Goal: Task Accomplishment & Management: Manage account settings

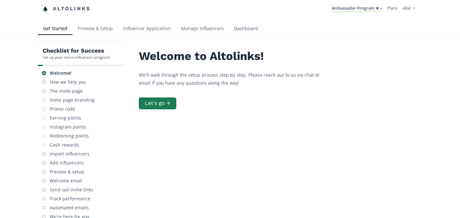
click at [242, 32] on link "Dashboard" at bounding box center [246, 29] width 34 height 13
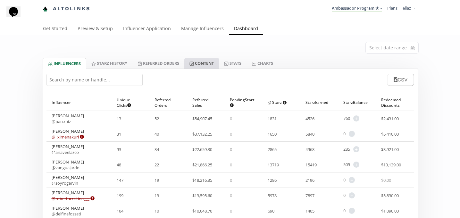
click at [217, 62] on link "Content" at bounding box center [201, 63] width 35 height 11
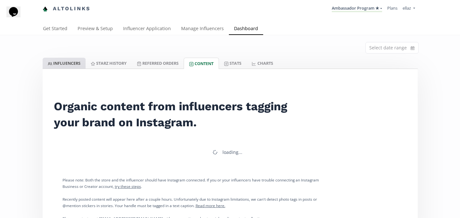
click at [53, 64] on link "INFLUENCERS" at bounding box center [64, 63] width 43 height 11
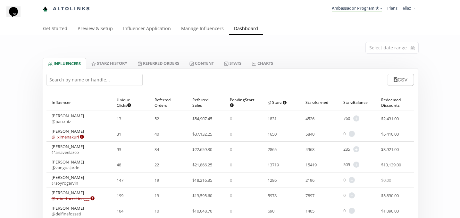
click at [122, 82] on input "text" at bounding box center [94, 80] width 96 height 12
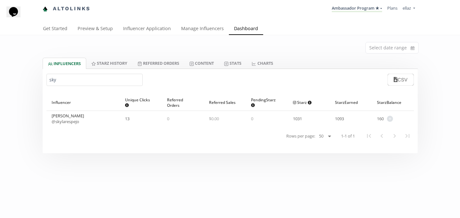
click at [77, 123] on link "@ skylarespejo" at bounding box center [66, 122] width 28 height 6
click at [86, 75] on input "sky" at bounding box center [94, 80] width 96 height 12
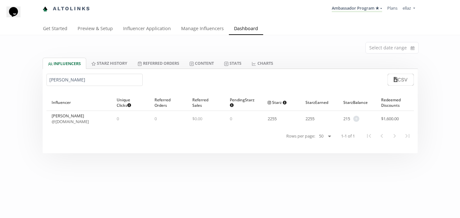
click at [62, 121] on link "@ valtime.mx" at bounding box center [70, 122] width 37 height 6
click at [98, 81] on input "valentina s" at bounding box center [94, 80] width 96 height 12
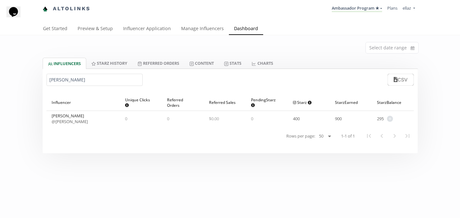
click at [78, 124] on link "@ [PERSON_NAME]" at bounding box center [70, 122] width 36 height 6
click at [79, 80] on input "samantha ay" at bounding box center [94, 80] width 96 height 12
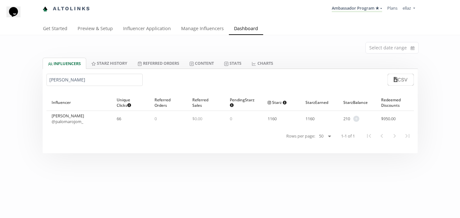
click at [74, 123] on link "@ palomarojom_" at bounding box center [68, 122] width 32 height 6
click at [66, 81] on input "paloma r" at bounding box center [94, 80] width 96 height 12
paste input "@renavarroo"
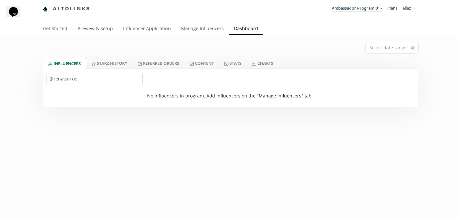
click at [53, 80] on input "@renavarroo" at bounding box center [94, 79] width 96 height 12
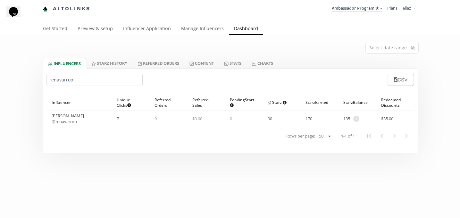
click at [67, 120] on link "@ renavarroo" at bounding box center [64, 122] width 25 height 6
click at [66, 81] on input "renavarroo" at bounding box center [94, 80] width 96 height 12
paste input "Ana Paulina López Peniche"
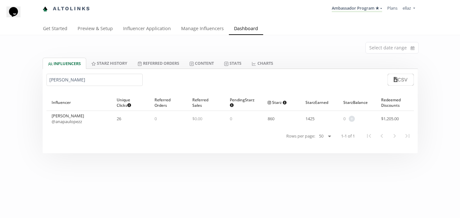
click at [80, 121] on link "@ anapaulopezz" at bounding box center [67, 122] width 30 height 6
click at [63, 77] on input "Ana Paulina" at bounding box center [94, 80] width 96 height 12
paste input "@anapaulopezz"
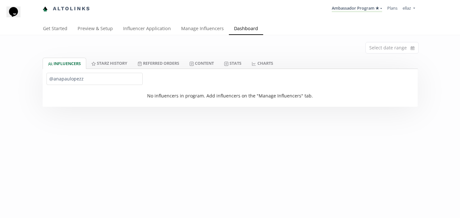
click at [53, 79] on input "@anapaulopezz" at bounding box center [94, 79] width 96 height 12
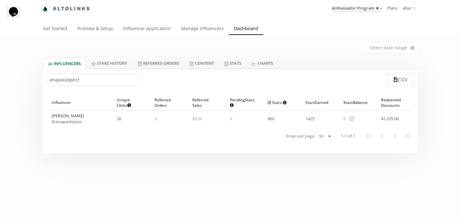
click at [78, 123] on link "@ anapaulopezz" at bounding box center [67, 122] width 30 height 6
click at [79, 81] on input "anapaulopezz" at bounding box center [94, 80] width 96 height 12
paste input "Maria di lasso"
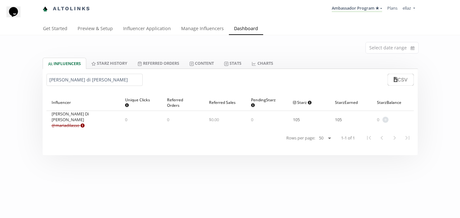
click at [72, 122] on link "@ mariadilasso Expired or disconnected. Please ask influencer to reconnect." at bounding box center [68, 125] width 33 height 6
click at [68, 83] on input "Maria di lasso" at bounding box center [94, 80] width 96 height 12
paste input "Lorenza icazah"
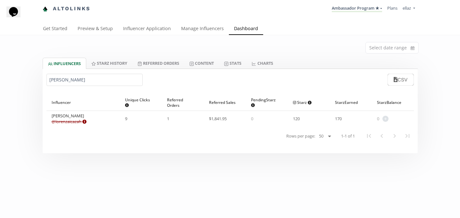
click at [59, 78] on input "Lorenza icazah" at bounding box center [94, 80] width 96 height 12
paste input "eah dajud"
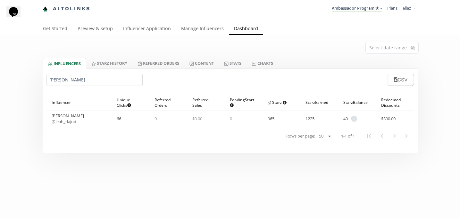
click at [71, 122] on link "@ leah_dajud" at bounding box center [64, 122] width 25 height 6
click at [80, 80] on input "Leah dajud" at bounding box center [94, 80] width 96 height 12
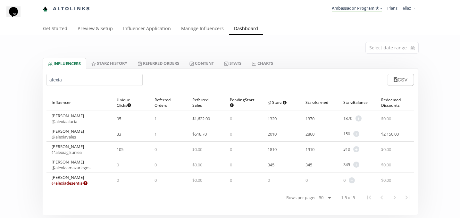
click at [60, 133] on div "Alexia Vales @ alexiavales" at bounding box center [68, 134] width 32 height 12
click at [62, 137] on link "@ alexiavales" at bounding box center [64, 137] width 24 height 6
click at [75, 74] on input "alexia" at bounding box center [94, 80] width 96 height 12
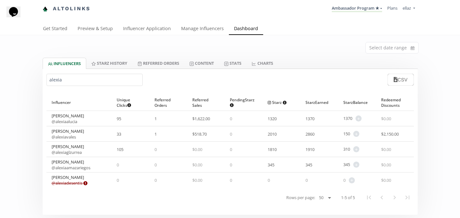
paste input "Melissa Escamilla"
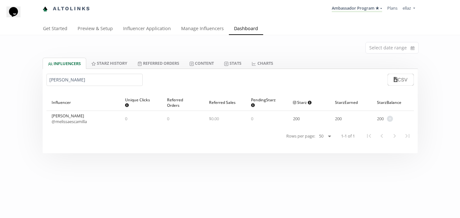
click at [78, 124] on link "@ melissaescamilla" at bounding box center [69, 122] width 35 height 6
click at [57, 80] on input "Melissa Escamilla" at bounding box center [94, 80] width 96 height 12
paste input "Valentina Pérez"
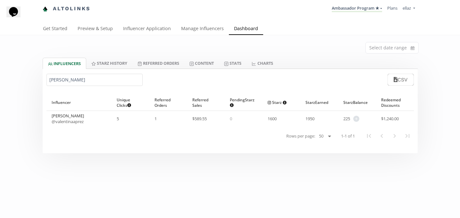
type input "Valentina Pérez"
click at [64, 116] on div "Valentina Pérez @ valentinaaprez" at bounding box center [68, 119] width 32 height 12
click at [66, 121] on link "@ valentinaaprez" at bounding box center [68, 122] width 32 height 6
click at [382, 44] on input at bounding box center [392, 47] width 53 height 11
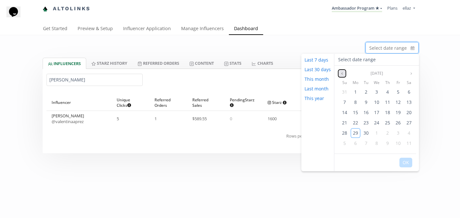
click at [341, 72] on icon "angle left" at bounding box center [342, 74] width 4 height 4
click at [291, 37] on div "Select date range" at bounding box center [230, 46] width 385 height 22
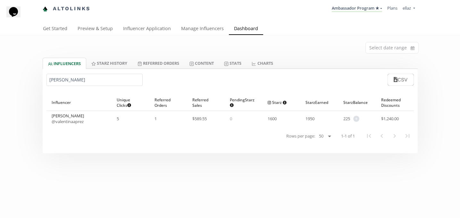
click at [75, 80] on input "Valentina Pérez" at bounding box center [94, 80] width 96 height 12
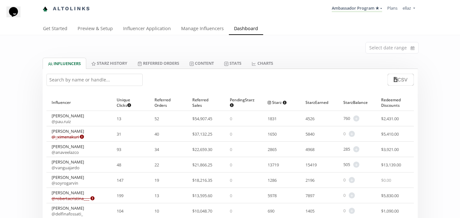
click at [402, 41] on div "Select date range" at bounding box center [230, 46] width 385 height 22
click at [393, 47] on input at bounding box center [392, 47] width 53 height 11
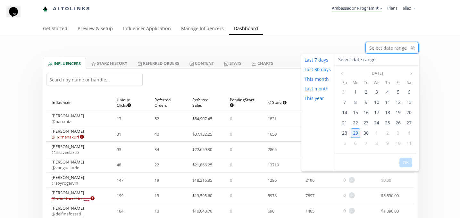
click at [354, 134] on span "29" at bounding box center [355, 133] width 5 height 6
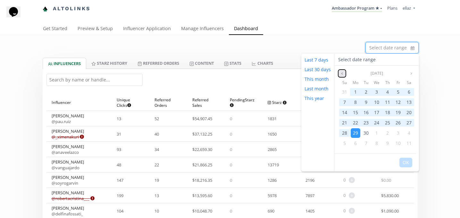
click at [343, 72] on icon "angle left" at bounding box center [342, 74] width 4 height 4
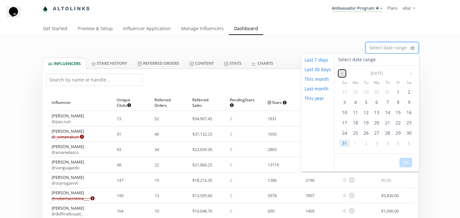
click at [343, 72] on icon "angle left" at bounding box center [342, 74] width 4 height 4
click at [410, 74] on icon "angle right" at bounding box center [412, 74] width 4 height 4
click at [342, 70] on button "Previous month" at bounding box center [342, 74] width 8 height 8
click at [345, 130] on span "29" at bounding box center [344, 133] width 5 height 6
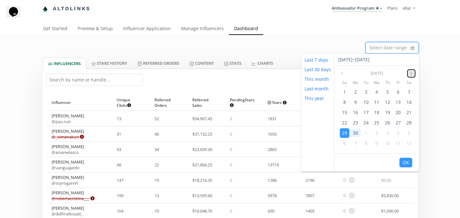
click at [412, 72] on icon "angle right" at bounding box center [412, 74] width 4 height 4
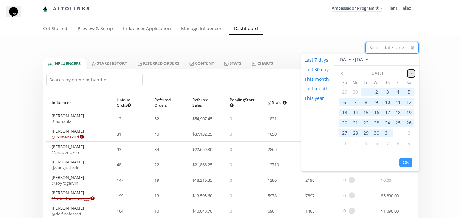
click at [412, 72] on icon "angle right" at bounding box center [412, 74] width 4 height 4
click at [356, 133] on span "29" at bounding box center [355, 133] width 5 height 6
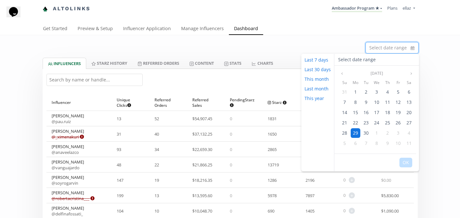
click at [353, 133] on span "29" at bounding box center [355, 133] width 5 height 6
click at [342, 75] on icon "angle left" at bounding box center [342, 74] width 4 height 4
click at [343, 133] on span "29" at bounding box center [344, 133] width 5 height 6
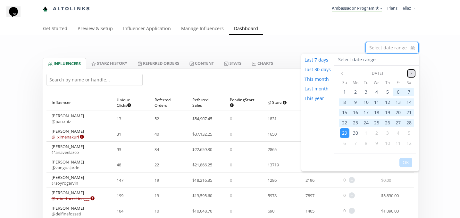
click at [411, 75] on icon "angle right" at bounding box center [412, 74] width 4 height 4
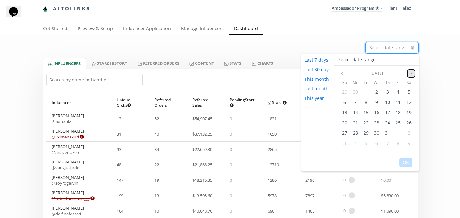
click at [411, 75] on icon "angle right" at bounding box center [412, 74] width 4 height 4
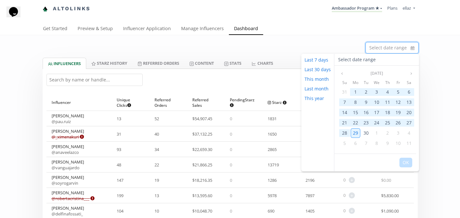
click at [354, 134] on span "29" at bounding box center [355, 133] width 5 height 6
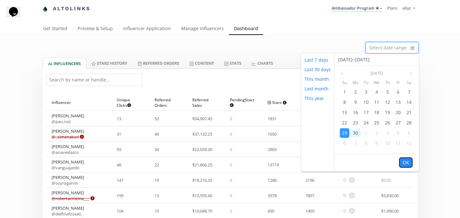
click at [405, 163] on button "OK" at bounding box center [406, 163] width 13 height 10
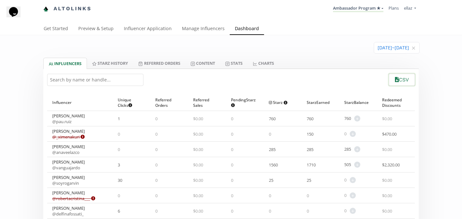
click at [396, 82] on icon "button" at bounding box center [397, 79] width 4 height 5
click at [238, 60] on link "Stats" at bounding box center [234, 63] width 28 height 11
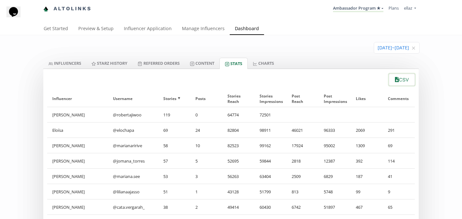
click at [400, 77] on button "CSV" at bounding box center [402, 80] width 28 height 14
click at [415, 49] on icon "close" at bounding box center [413, 48] width 4 height 4
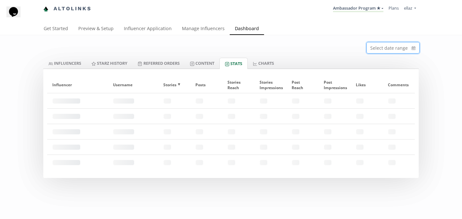
click at [401, 48] on input at bounding box center [393, 47] width 53 height 11
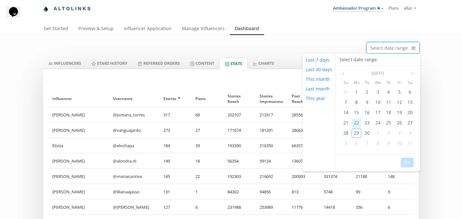
click at [354, 125] on span "22" at bounding box center [356, 123] width 5 height 6
click at [345, 132] on span "28" at bounding box center [345, 133] width 5 height 6
click at [408, 164] on button "OK" at bounding box center [407, 163] width 13 height 10
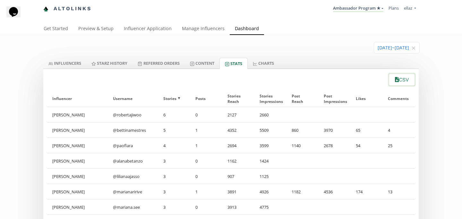
click at [395, 80] on icon "button" at bounding box center [397, 79] width 4 height 5
click at [78, 66] on link "INFLUENCERS" at bounding box center [64, 63] width 43 height 11
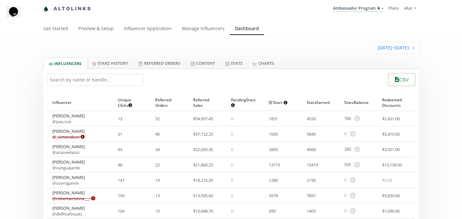
click at [400, 80] on button "CSV" at bounding box center [402, 80] width 28 height 14
click at [361, 10] on link "Ambassador Program ★" at bounding box center [358, 8] width 50 height 7
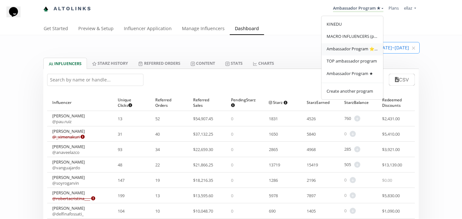
click at [364, 49] on span "Ambassador Program ⭐️⭐️" at bounding box center [351, 49] width 51 height 6
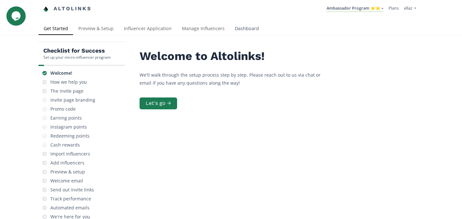
click at [246, 31] on link "Dashboard" at bounding box center [247, 29] width 34 height 13
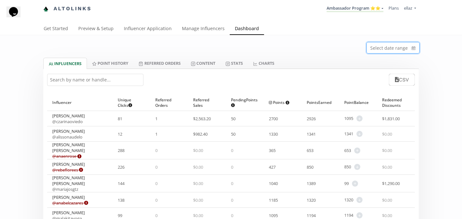
click at [388, 48] on input at bounding box center [393, 47] width 53 height 11
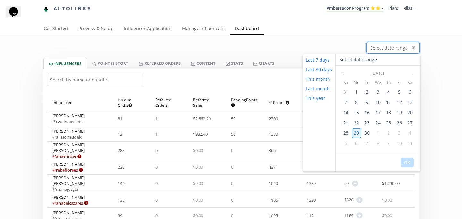
click at [357, 134] on span "29" at bounding box center [356, 133] width 5 height 6
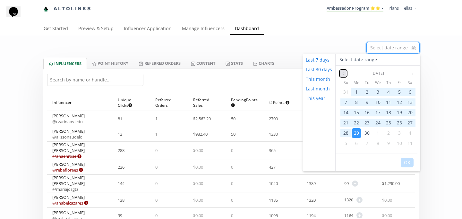
click at [343, 73] on icon "angle left" at bounding box center [343, 74] width 4 height 4
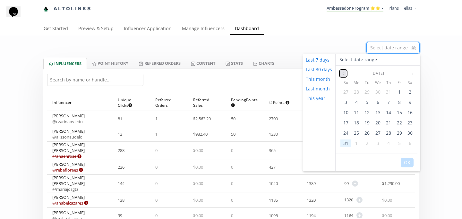
click at [343, 73] on icon "angle left" at bounding box center [343, 74] width 4 height 4
click at [347, 131] on span "29" at bounding box center [345, 133] width 5 height 6
click at [410, 166] on button "OK" at bounding box center [407, 163] width 13 height 10
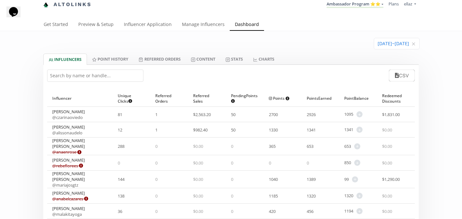
scroll to position [6, 0]
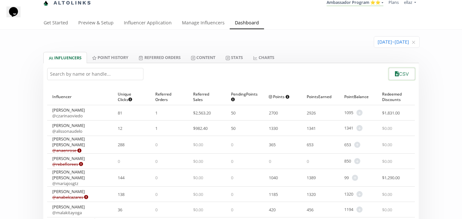
click at [395, 75] on icon "button" at bounding box center [397, 73] width 4 height 5
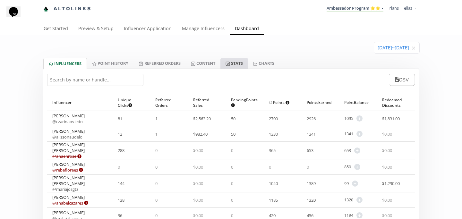
click at [241, 65] on link "Stats" at bounding box center [234, 63] width 28 height 11
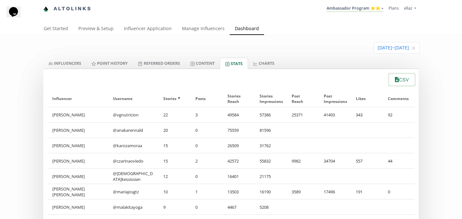
click at [391, 80] on button "CSV" at bounding box center [402, 80] width 28 height 14
click at [410, 48] on input at bounding box center [396, 47] width 45 height 11
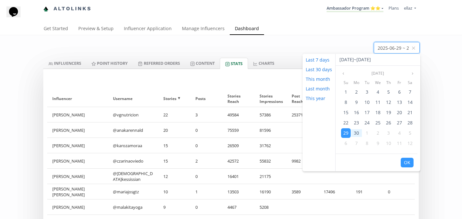
click at [416, 48] on input at bounding box center [396, 47] width 45 height 11
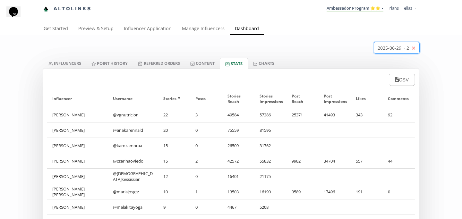
click at [412, 48] on icon "close" at bounding box center [413, 48] width 4 height 4
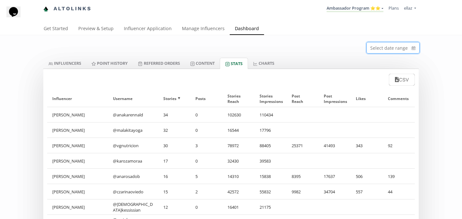
click at [386, 45] on input at bounding box center [393, 47] width 53 height 11
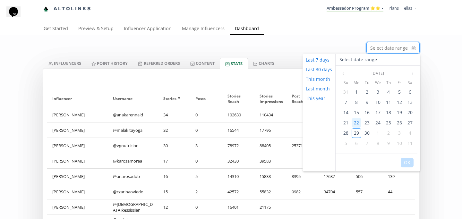
click at [356, 121] on span "22" at bounding box center [356, 123] width 5 height 6
click at [346, 132] on span "28" at bounding box center [345, 133] width 5 height 6
click at [407, 160] on button "OK" at bounding box center [407, 163] width 13 height 10
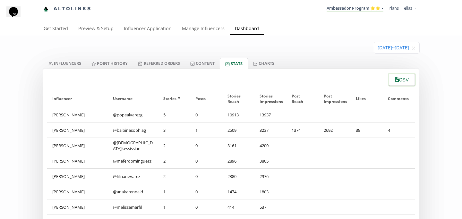
click at [400, 80] on button "CSV" at bounding box center [402, 80] width 28 height 14
click at [66, 56] on div "2025-09-22 ~ 2025-09-28" at bounding box center [230, 46] width 385 height 22
click at [71, 61] on link "INFLUENCERS" at bounding box center [64, 63] width 43 height 11
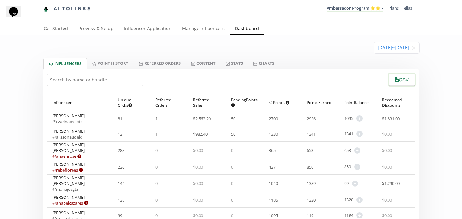
click at [393, 84] on button "CSV" at bounding box center [402, 80] width 28 height 14
click at [366, 7] on link "Ambassador Program ⭐️⭐️" at bounding box center [354, 8] width 57 height 7
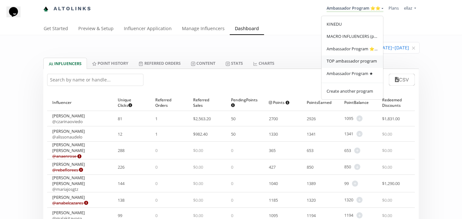
click at [354, 62] on span "TOP ambassador program" at bounding box center [351, 61] width 50 height 6
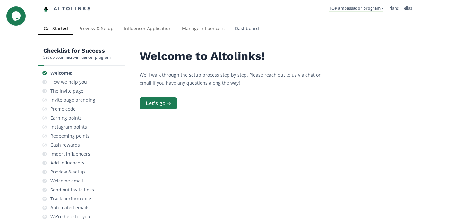
click at [241, 29] on link "Dashboard" at bounding box center [247, 29] width 34 height 13
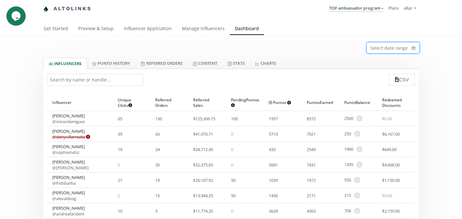
click at [390, 52] on input at bounding box center [393, 47] width 53 height 11
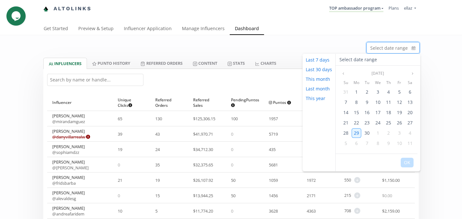
click at [357, 132] on span "29" at bounding box center [356, 133] width 5 height 6
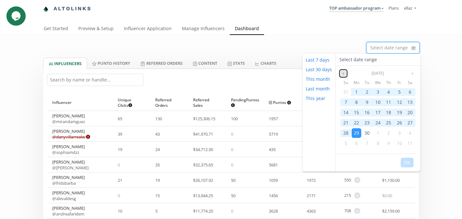
click at [343, 74] on icon "angle left" at bounding box center [343, 74] width 4 height 4
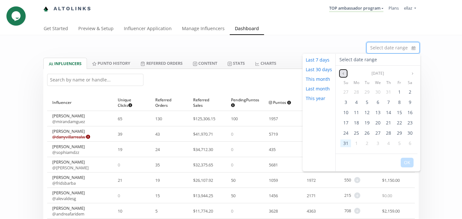
click at [343, 74] on icon "angle left" at bounding box center [343, 74] width 4 height 4
click at [346, 131] on span "29" at bounding box center [345, 133] width 5 height 6
click at [407, 163] on button "OK" at bounding box center [407, 163] width 13 height 10
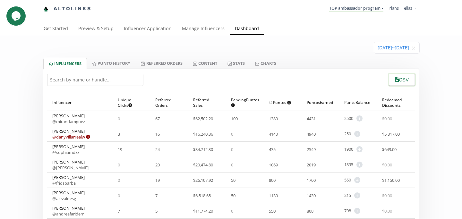
click at [402, 82] on button "CSV" at bounding box center [402, 80] width 28 height 14
click at [232, 62] on icon at bounding box center [229, 64] width 4 height 4
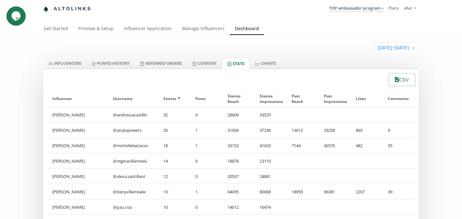
click at [402, 82] on button "CSV" at bounding box center [402, 80] width 28 height 14
click at [393, 48] on input at bounding box center [396, 47] width 45 height 11
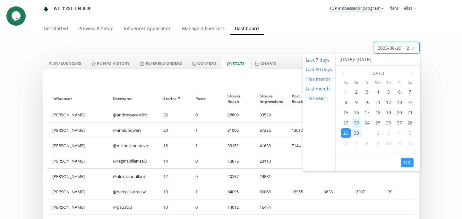
click at [354, 121] on span "23" at bounding box center [356, 123] width 5 height 6
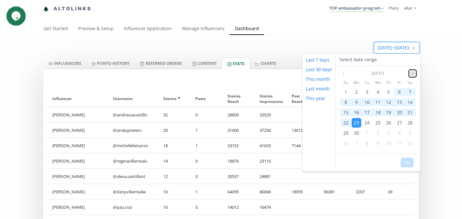
click at [412, 74] on icon "angle right" at bounding box center [412, 74] width 4 height 4
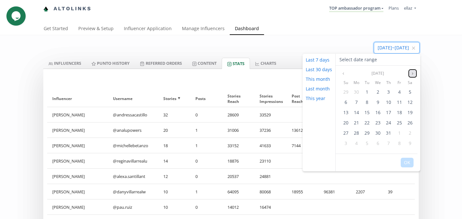
click at [412, 74] on icon "angle right" at bounding box center [412, 74] width 4 height 4
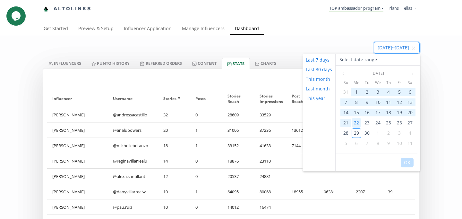
click at [356, 123] on span "22" at bounding box center [356, 123] width 5 height 6
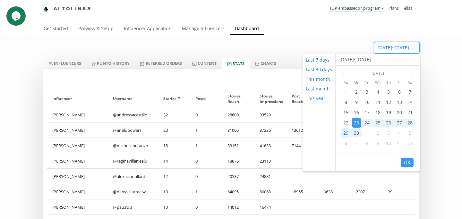
click at [348, 132] on div "29" at bounding box center [346, 133] width 10 height 10
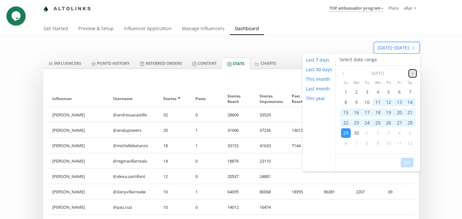
click at [411, 72] on icon "angle right" at bounding box center [412, 74] width 4 height 4
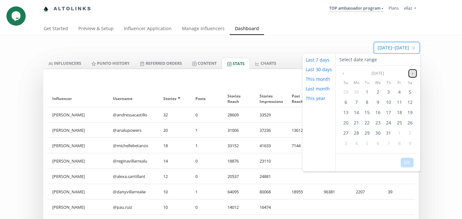
click at [411, 72] on icon "angle right" at bounding box center [412, 74] width 4 height 4
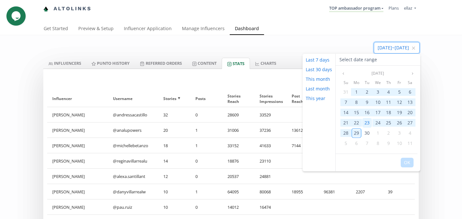
click at [370, 126] on div "23" at bounding box center [367, 123] width 10 height 10
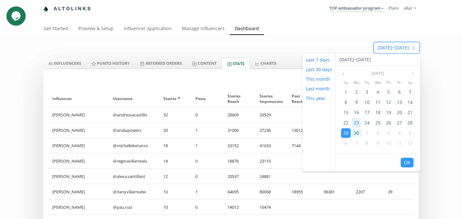
click at [357, 124] on span "23" at bounding box center [356, 123] width 5 height 6
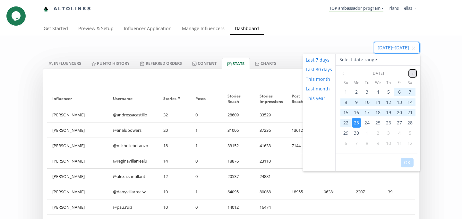
click at [412, 73] on icon "angle right" at bounding box center [412, 74] width 4 height 4
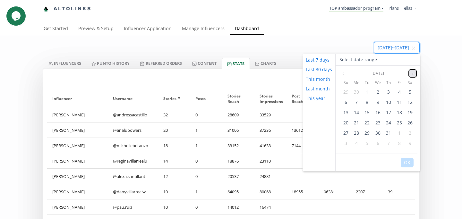
click at [412, 73] on icon "angle right" at bounding box center [412, 74] width 4 height 4
click at [414, 51] on span "Clear" at bounding box center [413, 48] width 4 height 6
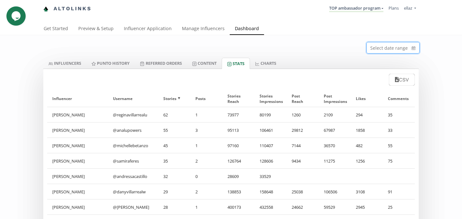
click at [398, 48] on input at bounding box center [393, 47] width 53 height 11
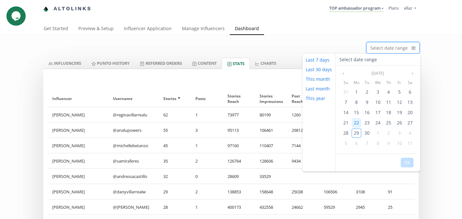
click at [357, 122] on span "22" at bounding box center [356, 123] width 5 height 6
click at [345, 134] on span "28" at bounding box center [345, 133] width 5 height 6
click at [406, 161] on button "OK" at bounding box center [407, 163] width 13 height 10
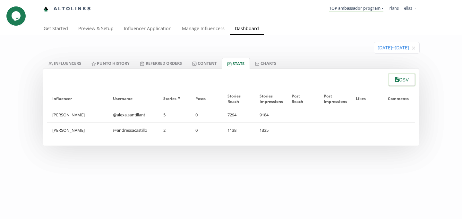
click at [401, 82] on button "CSV" at bounding box center [402, 80] width 28 height 14
click at [64, 60] on link "INFLUENCERS" at bounding box center [64, 63] width 43 height 11
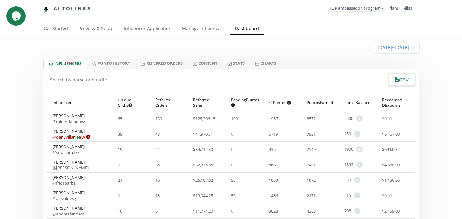
click at [404, 82] on button "CSV" at bounding box center [402, 80] width 28 height 14
click at [414, 50] on icon "close" at bounding box center [413, 48] width 4 height 4
click at [384, 47] on input at bounding box center [393, 47] width 53 height 11
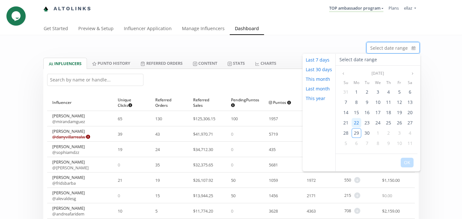
click at [357, 119] on div "22" at bounding box center [356, 123] width 10 height 10
click at [345, 135] on span "28" at bounding box center [345, 133] width 5 height 6
click at [407, 162] on button "OK" at bounding box center [407, 163] width 13 height 10
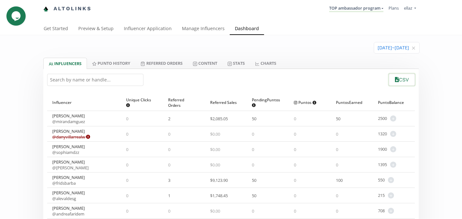
click at [395, 81] on icon "button" at bounding box center [397, 79] width 4 height 5
click at [343, 9] on link "TOP ambassador program" at bounding box center [356, 8] width 54 height 7
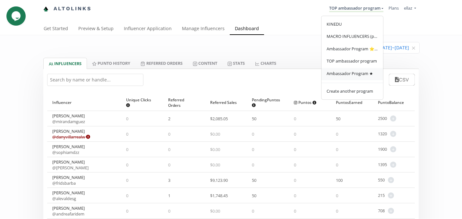
click at [354, 76] on span "Ambassador Program ★" at bounding box center [349, 74] width 46 height 6
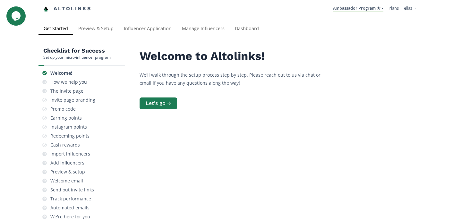
click at [246, 36] on div "Checklist for Success Set up your micro-influencer program Welcome! How we help…" at bounding box center [231, 157] width 462 height 245
click at [244, 27] on link "Dashboard" at bounding box center [247, 29] width 34 height 13
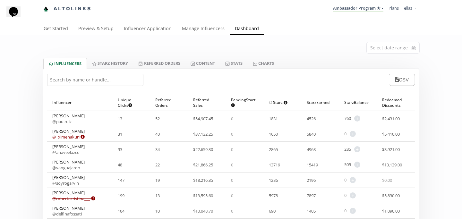
click at [101, 83] on input "text" at bounding box center [95, 80] width 96 height 12
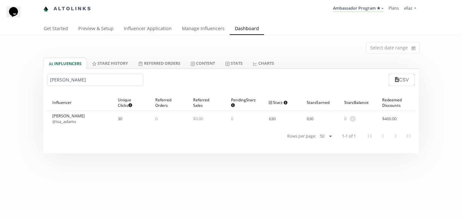
click at [72, 121] on link "@ isa_adams" at bounding box center [64, 122] width 24 height 6
click at [80, 84] on input "[PERSON_NAME]" at bounding box center [95, 80] width 96 height 12
paste input "[PERSON_NAME]"
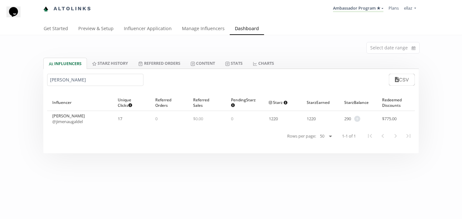
click at [75, 121] on link "@ jimenaugaldel" at bounding box center [67, 122] width 30 height 6
click at [84, 80] on input "[PERSON_NAME]" at bounding box center [95, 80] width 96 height 12
paste input "[PERSON_NAME]"
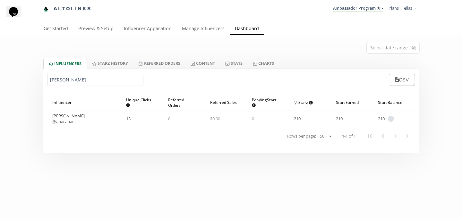
click at [67, 121] on link "@ anacabar" at bounding box center [62, 122] width 21 height 6
click at [72, 78] on input "[PERSON_NAME]" at bounding box center [95, 80] width 96 height 12
type input "r"
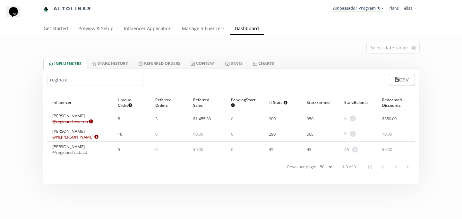
click at [72, 139] on link "@ re.[PERSON_NAME] Expired or disconnected. Please ask influencer to reconnect." at bounding box center [75, 137] width 46 height 6
click at [57, 82] on input "regina e" at bounding box center [95, 80] width 96 height 12
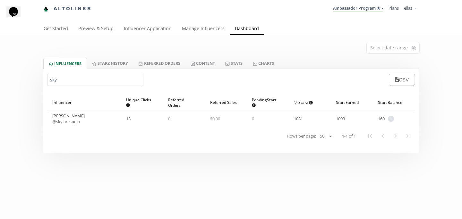
click at [87, 84] on input "sky" at bounding box center [95, 80] width 96 height 12
paste input "[PERSON_NAME]"
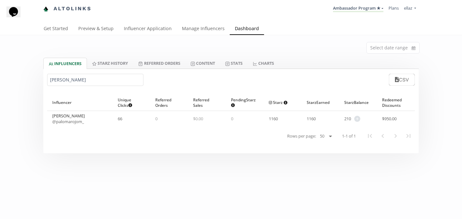
click at [74, 120] on link "@ palomarojom_" at bounding box center [68, 122] width 32 height 6
click at [70, 83] on input "[PERSON_NAME]" at bounding box center [95, 80] width 96 height 12
paste input "[PERSON_NAME]"
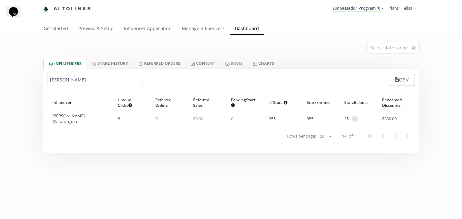
click at [72, 123] on link "@ aranza_ma" at bounding box center [64, 122] width 25 height 6
click at [85, 82] on input "[PERSON_NAME]" at bounding box center [95, 80] width 96 height 12
paste input "[PERSON_NAME]"
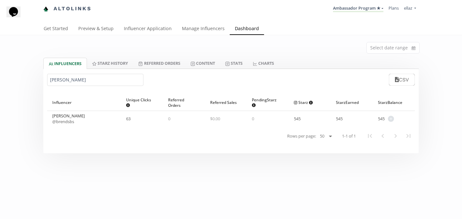
click at [62, 126] on div "[PERSON_NAME] @ brendsbs" at bounding box center [84, 118] width 74 height 15
click at [64, 122] on link "@ brendsbs" at bounding box center [63, 122] width 22 height 6
click at [72, 82] on input "[PERSON_NAME]" at bounding box center [95, 80] width 96 height 12
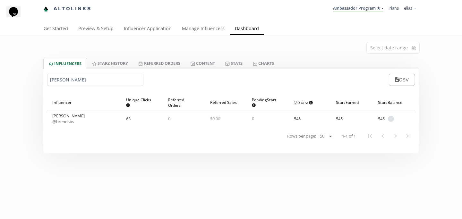
paste input "[PERSON_NAME]"
type input "[PERSON_NAME]"
click at [76, 122] on link "@ [PERSON_NAME]" at bounding box center [70, 122] width 36 height 6
click at [144, 23] on link "Influencer Application" at bounding box center [148, 29] width 58 height 13
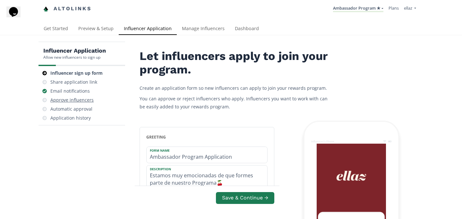
click at [77, 101] on div "Approve influencers" at bounding box center [71, 100] width 43 height 6
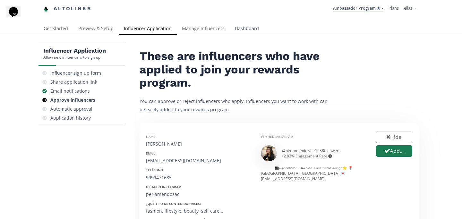
click at [250, 26] on link "Dashboard" at bounding box center [247, 29] width 34 height 13
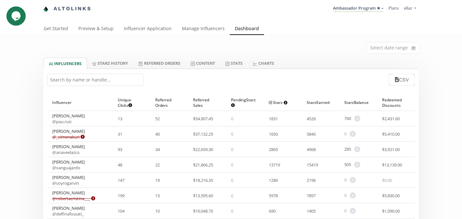
click at [85, 81] on input "text" at bounding box center [95, 80] width 96 height 12
paste input "@renavarroo"
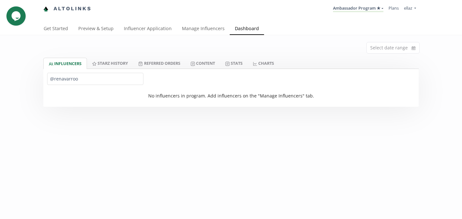
click at [54, 77] on input "@renavarroo" at bounding box center [95, 79] width 96 height 12
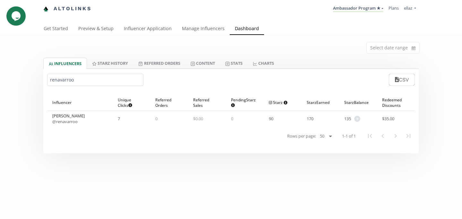
click at [76, 121] on link "@ renavarroo" at bounding box center [64, 122] width 25 height 6
click at [64, 83] on input "renavarroo" at bounding box center [95, 80] width 96 height 12
paste input "Aranza Macias Angul"
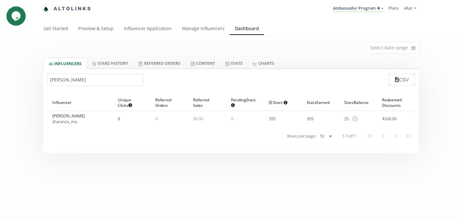
click at [74, 122] on link "@ aranza_ma" at bounding box center [64, 122] width 25 height 6
click at [73, 77] on input "Aranza Macias Angulo" at bounding box center [95, 80] width 96 height 12
paste input "Ximena López Rodríguez"
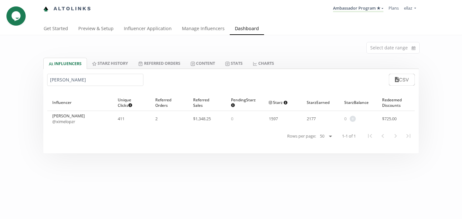
click at [71, 122] on link "@ ximelopzr" at bounding box center [63, 122] width 23 height 6
click at [80, 79] on input "Ximena López Rodríguez" at bounding box center [95, 80] width 96 height 12
paste input "Diana Laura Pérez Berzunza"
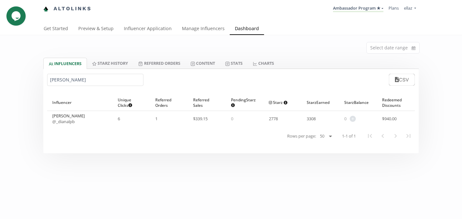
click at [65, 123] on link "@ _dianalpb" at bounding box center [63, 122] width 22 height 6
click at [80, 86] on input "Diana Laura Pérez" at bounding box center [95, 80] width 96 height 12
click at [80, 84] on input "Diana Laura Pérez" at bounding box center [95, 80] width 96 height 12
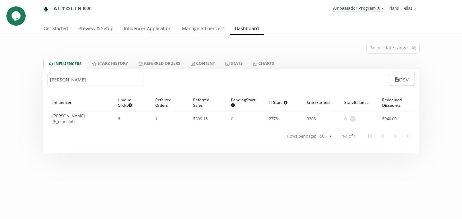
paste input "Maria Jose Adame"
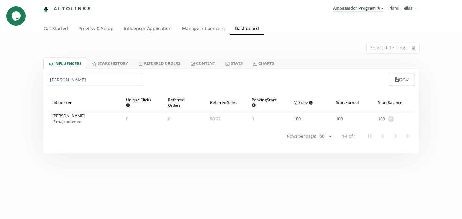
click at [76, 120] on link "@ majoadamee" at bounding box center [66, 122] width 29 height 6
click at [72, 82] on input "Maria Jose Adame" at bounding box center [95, 80] width 96 height 12
paste input "ingrid linares díaz"
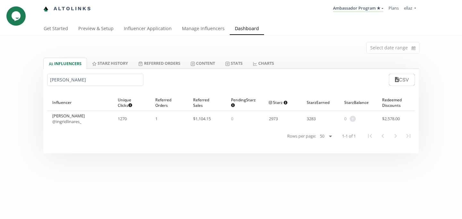
click at [74, 122] on link "@ ingridlinares_" at bounding box center [66, 122] width 29 height 6
click at [84, 80] on input "ingrid linares díaz" at bounding box center [95, 80] width 96 height 12
paste input "Michell Alatorre Pascual"
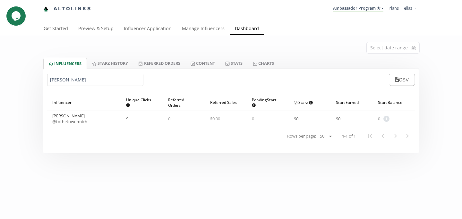
type input "Michell Alatorre Pascual"
click at [79, 116] on div "Michell Alatorre Pascual @ tothetowermich" at bounding box center [69, 119] width 35 height 12
click at [79, 120] on link "@ tothetowermich" at bounding box center [69, 122] width 35 height 6
click at [382, 49] on input at bounding box center [393, 47] width 53 height 11
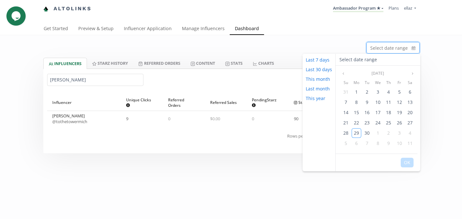
click at [356, 37] on div "Select date range" at bounding box center [230, 46] width 385 height 22
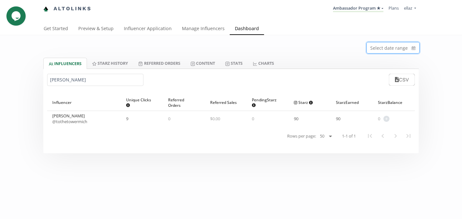
click at [393, 47] on input at bounding box center [393, 47] width 53 height 11
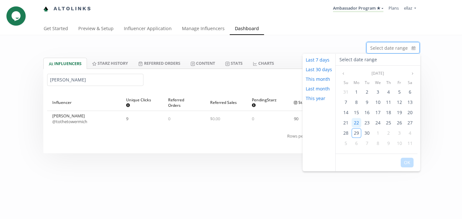
click at [355, 121] on span "22" at bounding box center [356, 123] width 5 height 6
click at [344, 133] on span "28" at bounding box center [345, 133] width 5 height 6
click at [404, 164] on button "OK" at bounding box center [407, 163] width 13 height 10
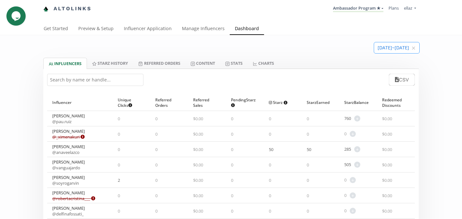
click at [391, 48] on input at bounding box center [396, 47] width 45 height 11
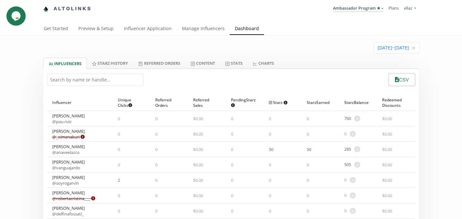
click at [399, 80] on button "CSV" at bounding box center [402, 80] width 28 height 14
click at [359, 15] on nav "Altolinks Ambassador Program ★ [GEOGRAPHIC_DATA] MACRO INFLUENCERS (prog ventas…" at bounding box center [230, 9] width 375 height 18
click at [359, 9] on link "Ambassador Program ★" at bounding box center [358, 8] width 50 height 7
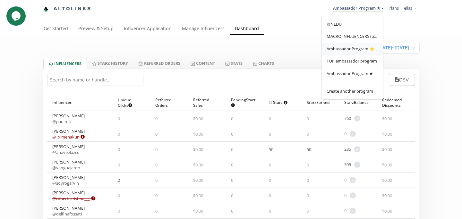
click at [361, 44] on link "Ambassador Program ⭐️⭐️" at bounding box center [352, 49] width 62 height 13
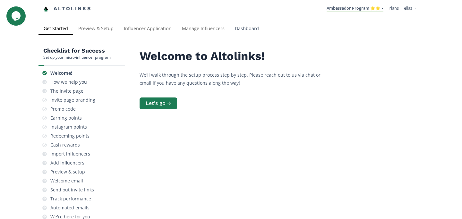
click at [241, 26] on link "Dashboard" at bounding box center [247, 29] width 34 height 13
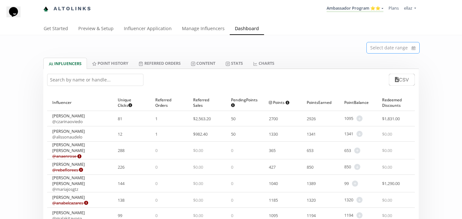
click at [404, 44] on input at bounding box center [393, 47] width 53 height 11
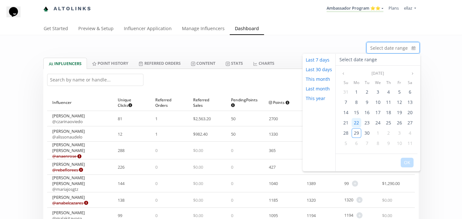
click at [356, 122] on span "22" at bounding box center [356, 123] width 5 height 6
click at [346, 134] on span "28" at bounding box center [345, 133] width 5 height 6
click at [404, 163] on button "OK" at bounding box center [407, 163] width 13 height 10
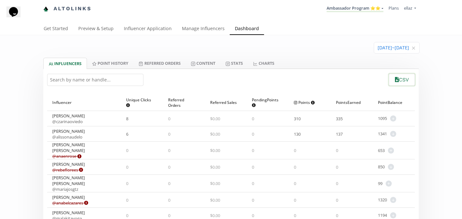
click at [405, 80] on button "CSV" at bounding box center [402, 80] width 28 height 14
click at [344, 11] on link "Ambassador Program ⭐️⭐️" at bounding box center [354, 8] width 57 height 7
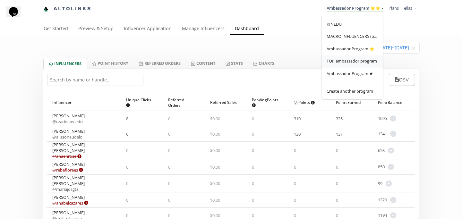
click at [354, 58] on link "TOP ambassador program" at bounding box center [352, 61] width 62 height 13
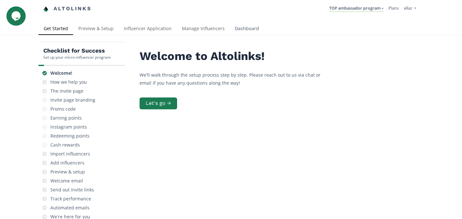
click at [253, 34] on link "Dashboard" at bounding box center [247, 29] width 34 height 13
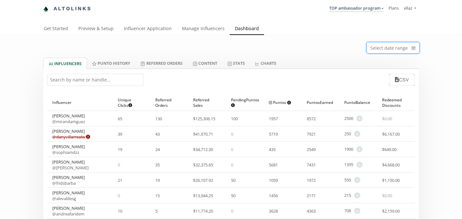
click at [371, 51] on input at bounding box center [393, 47] width 53 height 11
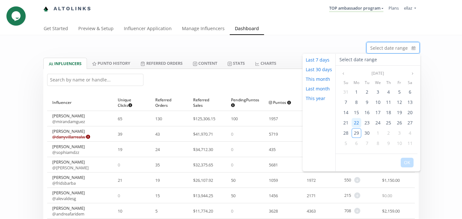
click at [356, 120] on span "22" at bounding box center [356, 123] width 5 height 6
click at [344, 131] on span "28" at bounding box center [345, 133] width 5 height 6
click at [411, 162] on button "OK" at bounding box center [407, 163] width 13 height 10
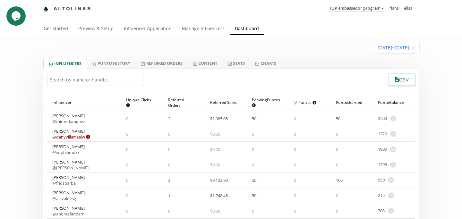
click at [403, 83] on button "CSV" at bounding box center [402, 80] width 28 height 14
click at [191, 28] on link "Manage Influencers" at bounding box center [203, 29] width 53 height 13
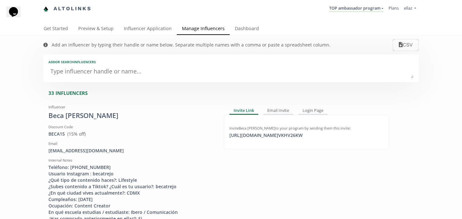
click at [93, 75] on textarea at bounding box center [230, 71] width 365 height 13
click at [342, 10] on link "TOP ambassador program" at bounding box center [356, 8] width 54 height 7
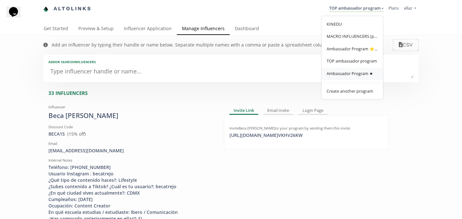
click at [347, 72] on span "Ambassador Program ★" at bounding box center [349, 74] width 46 height 6
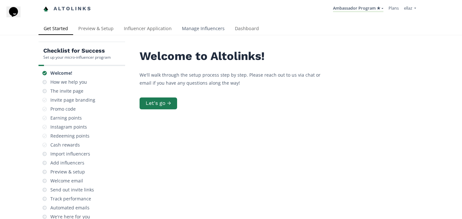
click at [210, 30] on link "Manage Influencers" at bounding box center [203, 29] width 53 height 13
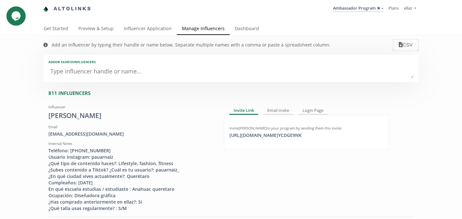
click at [99, 75] on textarea at bounding box center [230, 71] width 365 height 13
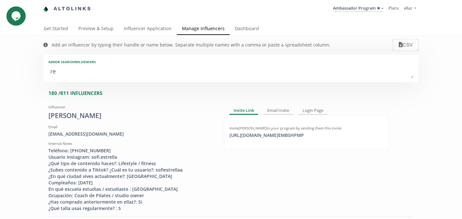
type textarea "rei"
type input "rei"
type input "REI"
type textarea "rein"
type input "rein"
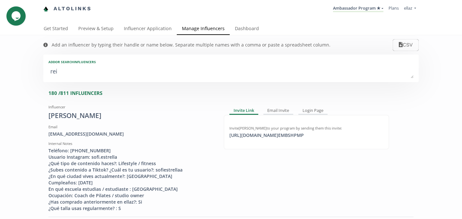
type input "REIN"
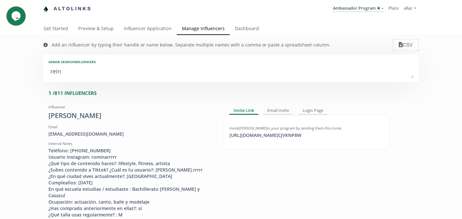
type textarea "rei"
type input "rei"
type input "REI"
type textarea "reig"
type input "reig"
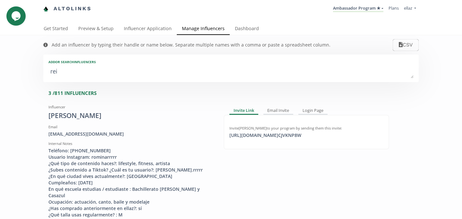
type input "REIG"
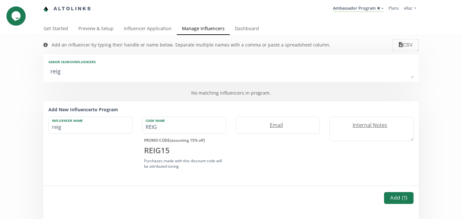
type textarea "rei"
type input "rei"
type input "REI"
type textarea "reg"
type input "reg"
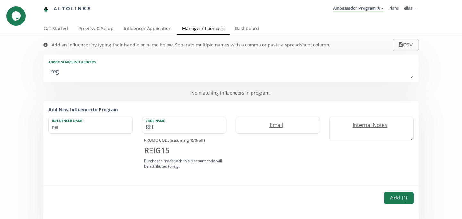
type input "REG"
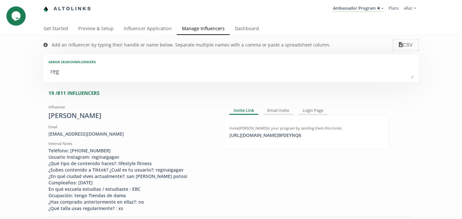
type textarea "regi"
type input "regi"
type input "REGI"
type textarea "regin"
type input "regin"
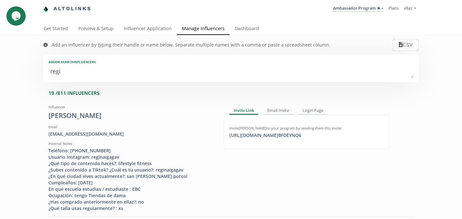
type input "REGIN"
type textarea "regina"
type input "regina"
type input "REGINA"
type textarea "regina e"
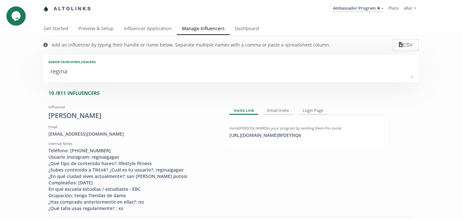
type input "regina e"
type textarea "regina et"
type input "regina et"
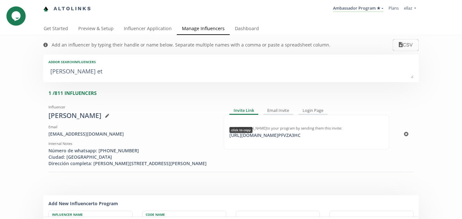
type textarea "regina et"
click at [250, 139] on div "Invite Regina Etienne Vargas to your program by sending them this invite: https…" at bounding box center [306, 132] width 165 height 35
click at [249, 134] on div "https://app.altolinks.com/invite/ PFVZA3HC click to copy" at bounding box center [264, 135] width 79 height 6
copy div "https://ap"
click at [247, 27] on link "Dashboard" at bounding box center [247, 29] width 34 height 13
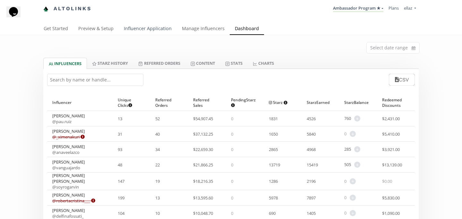
click at [141, 25] on link "Influencer Application" at bounding box center [148, 29] width 58 height 13
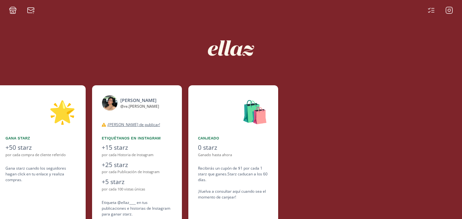
scroll to position [0, 385]
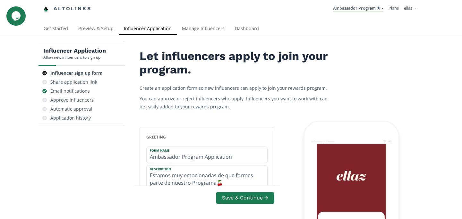
click at [92, 0] on nav "Altolinks Ambassador Program ★ [GEOGRAPHIC_DATA] MACRO INFLUENCERS (prog ventas…" at bounding box center [230, 9] width 375 height 18
click at [86, 101] on div "Approve influencers" at bounding box center [71, 100] width 43 height 6
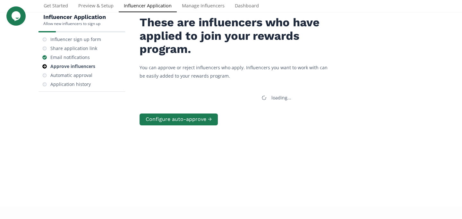
scroll to position [34, 0]
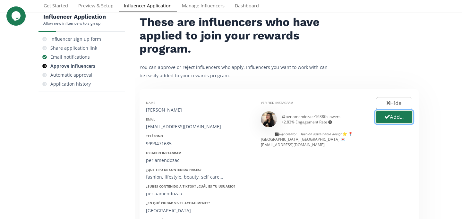
click at [392, 115] on button "Add..." at bounding box center [394, 117] width 38 height 14
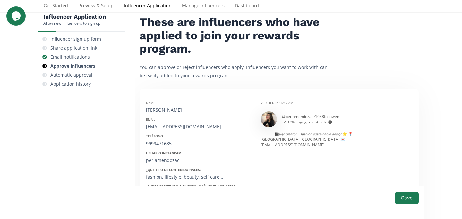
click at [170, 109] on div "[PERSON_NAME]" at bounding box center [198, 110] width 105 height 6
copy div "[PERSON_NAME]"
click at [170, 128] on div "[EMAIL_ADDRESS][DOMAIN_NAME]" at bounding box center [198, 126] width 105 height 6
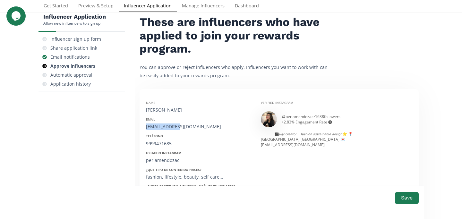
click at [170, 128] on div "[EMAIL_ADDRESS][DOMAIN_NAME]" at bounding box center [198, 126] width 105 height 6
click at [170, 128] on div "perlamendozac@outlook.com" at bounding box center [198, 126] width 105 height 6
click at [161, 145] on div "9999471685" at bounding box center [198, 143] width 105 height 6
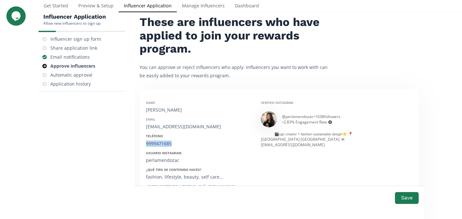
click at [161, 145] on div "9999471685" at bounding box center [198, 143] width 105 height 6
copy div "9999471685"
click at [164, 162] on div "perlamendozac" at bounding box center [198, 160] width 105 height 6
copy div "perlamendozac"
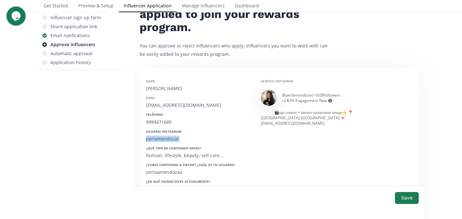
scroll to position [89, 0]
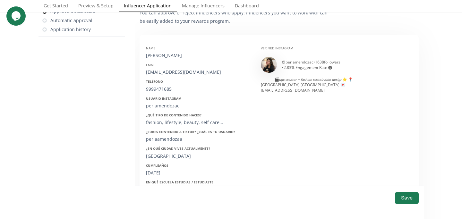
click at [159, 171] on div "25/07/1996" at bounding box center [198, 173] width 105 height 6
copy div "25/07/1996"
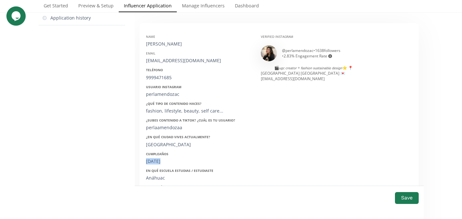
scroll to position [101, 0]
click at [402, 201] on button "Save" at bounding box center [407, 198] width 26 height 14
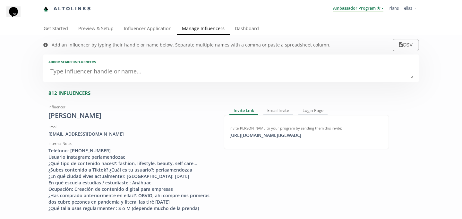
click at [353, 10] on link "Ambassador Program ★" at bounding box center [358, 8] width 50 height 7
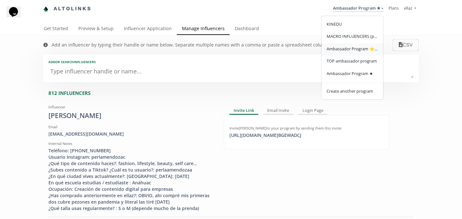
click at [354, 53] on link "Ambassador Program ⭐️⭐️" at bounding box center [352, 49] width 62 height 13
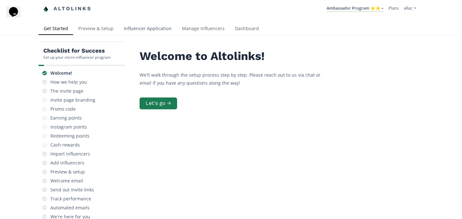
click at [144, 30] on link "Influencer Application" at bounding box center [148, 29] width 58 height 13
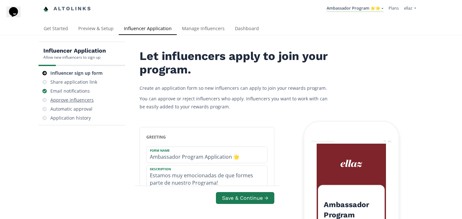
click at [87, 104] on div "Approve influencers" at bounding box center [81, 100] width 81 height 9
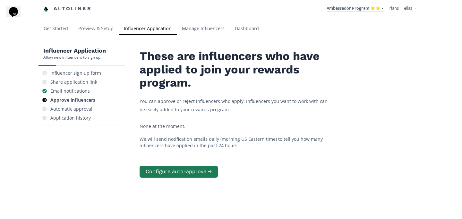
click at [202, 25] on link "Manage Influencers" at bounding box center [203, 29] width 53 height 13
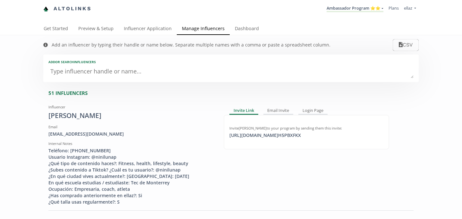
click at [362, 7] on link "Ambassador Program ⭐️⭐️" at bounding box center [354, 8] width 57 height 7
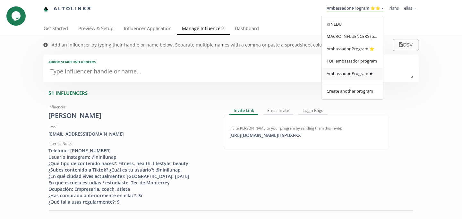
click at [359, 70] on link "Ambassador Program ★" at bounding box center [352, 74] width 62 height 13
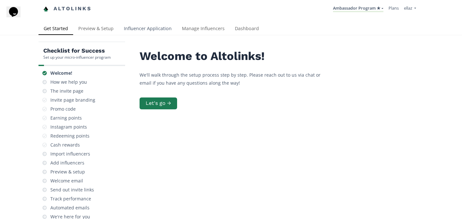
click at [166, 28] on link "Influencer Application" at bounding box center [148, 29] width 58 height 13
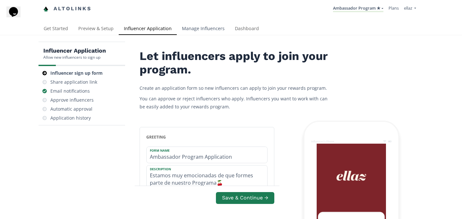
click at [205, 35] on link "Manage Influencers" at bounding box center [203, 29] width 53 height 13
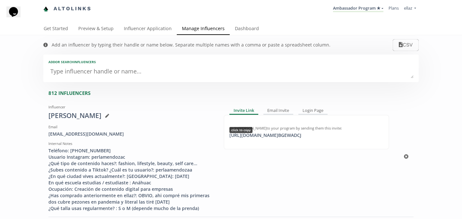
click at [274, 132] on div "https://app.altolinks.com/invite/ BGEWADCJ click to copy" at bounding box center [265, 135] width 80 height 6
click at [165, 25] on link "Influencer Application" at bounding box center [148, 29] width 58 height 13
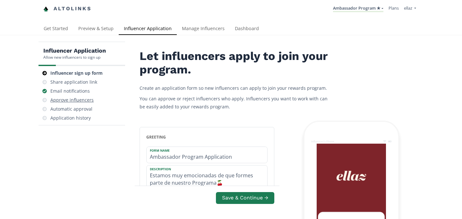
click at [85, 103] on div "Approve influencers" at bounding box center [71, 100] width 43 height 6
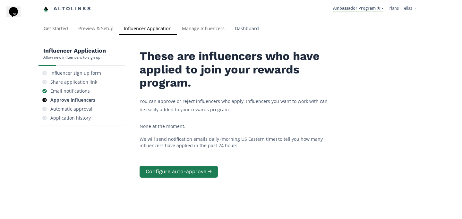
click at [249, 26] on link "Dashboard" at bounding box center [247, 29] width 34 height 13
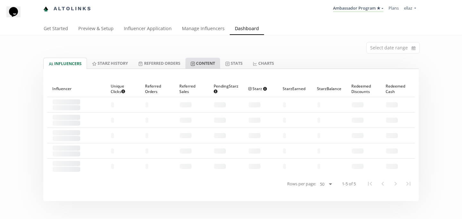
click at [204, 66] on link "Content" at bounding box center [202, 63] width 35 height 11
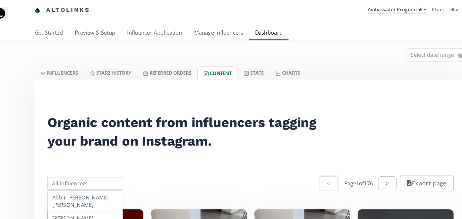
click at [92, 157] on input "text" at bounding box center [88, 159] width 68 height 13
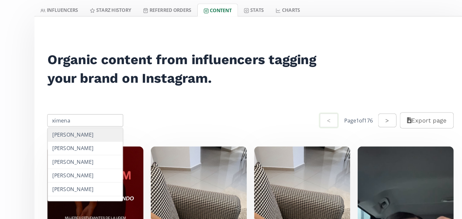
scroll to position [27, 0]
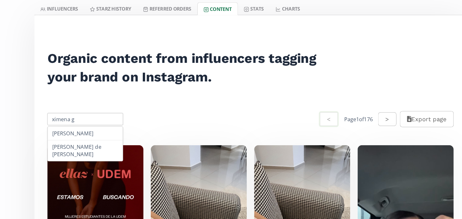
click at [89, 162] on div "[PERSON_NAME] de la Cortina" at bounding box center [87, 160] width 65 height 18
type input "[PERSON_NAME] de la Cortina"
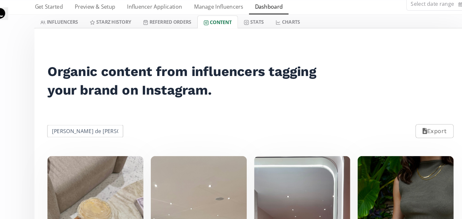
scroll to position [0, 0]
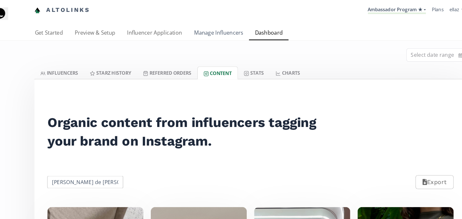
click at [189, 28] on link "Manage Influencers" at bounding box center [203, 29] width 53 height 13
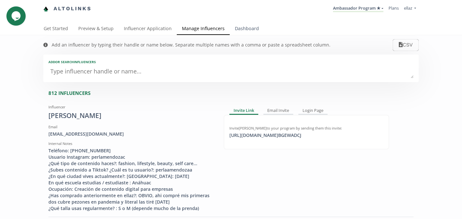
click at [249, 24] on link "Dashboard" at bounding box center [247, 29] width 34 height 13
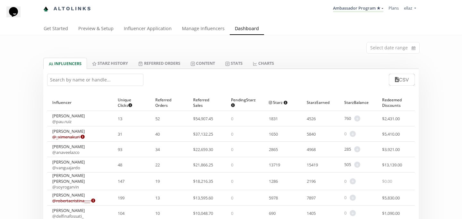
click at [118, 80] on input "text" at bounding box center [95, 80] width 96 height 12
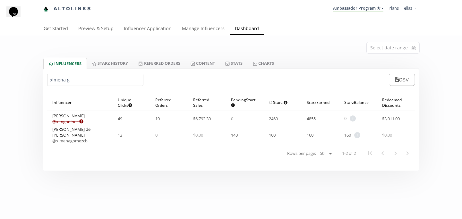
type input "ximena g"
click at [358, 137] on span "+" at bounding box center [357, 135] width 6 height 6
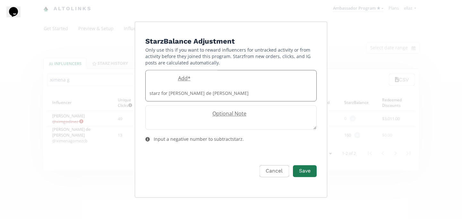
click at [179, 82] on label "Add *" at bounding box center [183, 78] width 74 height 7
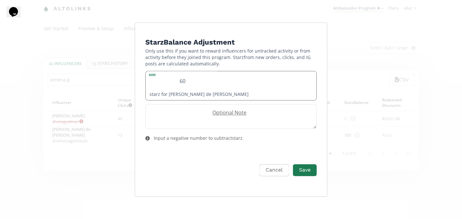
type input "60"
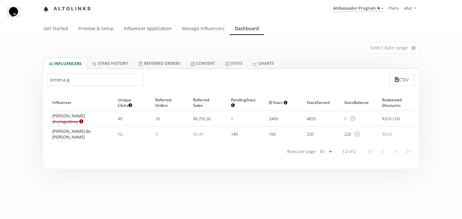
click at [147, 33] on link "Influencer Application" at bounding box center [148, 29] width 58 height 13
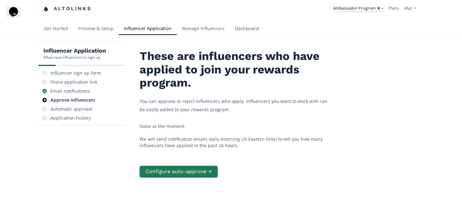
click at [244, 28] on link "Dashboard" at bounding box center [247, 29] width 34 height 13
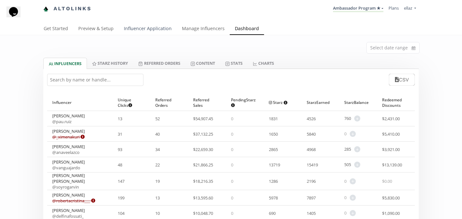
click at [126, 30] on link "Influencer Application" at bounding box center [148, 29] width 58 height 13
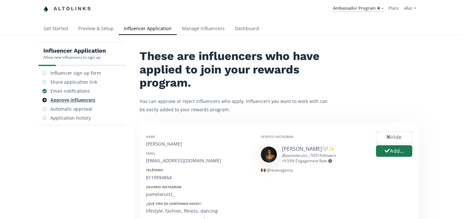
click at [79, 98] on div "Approve influencers" at bounding box center [72, 100] width 45 height 6
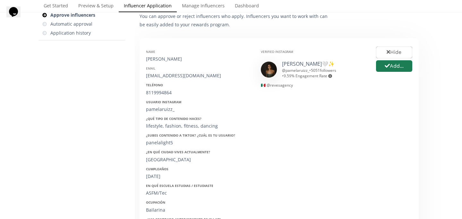
scroll to position [86, 0]
click at [393, 70] on button "Add..." at bounding box center [394, 66] width 38 height 14
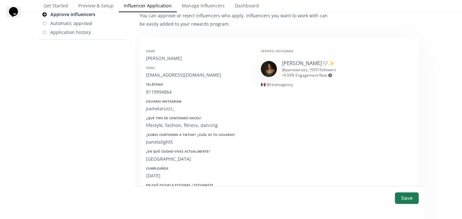
click at [162, 59] on div "[PERSON_NAME]" at bounding box center [198, 58] width 105 height 6
copy div "[PERSON_NAME]"
click at [168, 74] on div "[EMAIL_ADDRESS][DOMAIN_NAME]" at bounding box center [198, 75] width 105 height 6
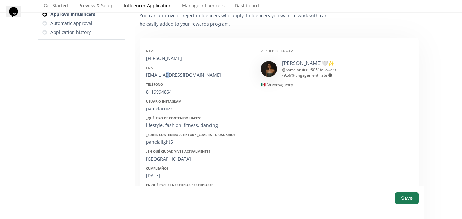
click at [168, 74] on div "[EMAIL_ADDRESS][DOMAIN_NAME]" at bounding box center [198, 75] width 105 height 6
copy div "[EMAIL_ADDRESS][DOMAIN_NAME]"
click at [159, 97] on div "Name Pamela Ruiz Email paruad59@gmail.com Teléfono 8119994864 Usuario Instagram…" at bounding box center [198, 145] width 115 height 203
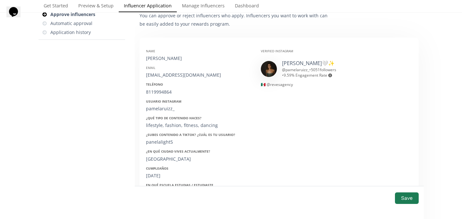
click at [159, 92] on div "8119994864" at bounding box center [198, 92] width 105 height 6
copy div "8119994864"
click at [164, 112] on div "pamelaruizz_" at bounding box center [198, 109] width 105 height 6
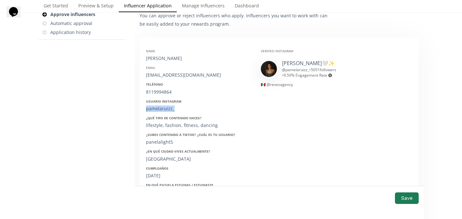
click at [164, 112] on div "pamelaruizz_" at bounding box center [198, 109] width 105 height 6
copy div "pamelaruizz_"
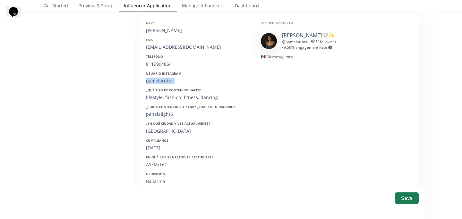
scroll to position [119, 0]
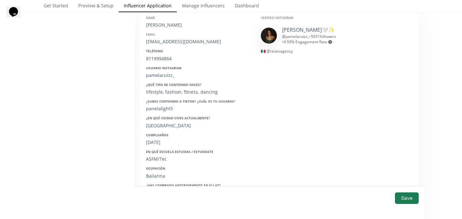
click at [163, 149] on div "Name Pamela Ruiz Email paruad59@gmail.com Teléfono 8119994864 Usuario Instagram…" at bounding box center [198, 112] width 115 height 203
click at [163, 146] on div "Name Pamela Ruiz Email paruad59@gmail.com Teléfono 8119994864 Usuario Instagram…" at bounding box center [198, 112] width 115 height 203
click at [160, 141] on div "25/09/2000" at bounding box center [198, 142] width 105 height 6
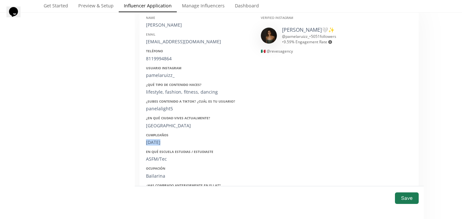
copy div "25/09/2000"
click at [409, 196] on button "Save" at bounding box center [407, 198] width 26 height 14
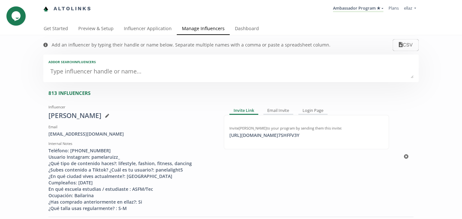
click at [253, 139] on div "Invite [PERSON_NAME] to your program by sending them this invite: [URL][DOMAIN_…" at bounding box center [306, 132] width 165 height 35
click at [254, 135] on div "https://app.altolinks.com/invite/ 7SHFFV3Y click to copy" at bounding box center [264, 135] width 78 height 6
copy div "https://app"
click at [145, 31] on link "Influencer Application" at bounding box center [148, 29] width 58 height 13
click at [130, 34] on link "Influencer Application" at bounding box center [148, 29] width 58 height 13
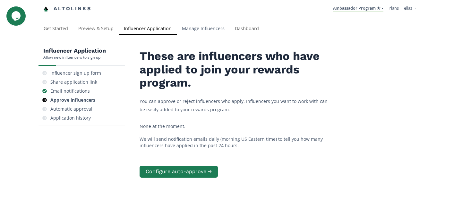
click at [200, 32] on link "Manage Influencers" at bounding box center [203, 29] width 53 height 13
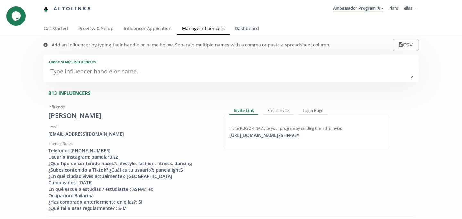
click at [252, 29] on link "Dashboard" at bounding box center [247, 29] width 34 height 13
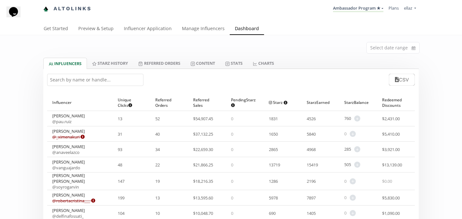
click at [102, 77] on input "text" at bounding box center [95, 80] width 96 height 12
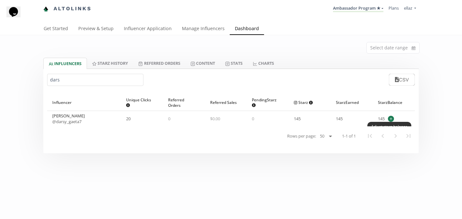
type input "dars"
click at [392, 121] on span "+" at bounding box center [391, 119] width 6 height 6
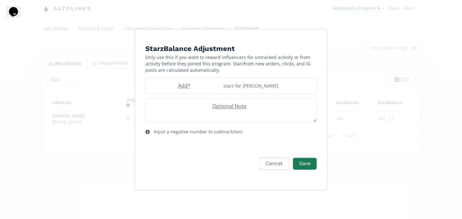
click at [176, 74] on form "Starz Balance Adjustment Only use this if you want to reward influencers for un…" at bounding box center [230, 113] width 171 height 141
click at [177, 81] on div "Add starz for Darsy Gaeta" at bounding box center [230, 85] width 171 height 17
type input "50"
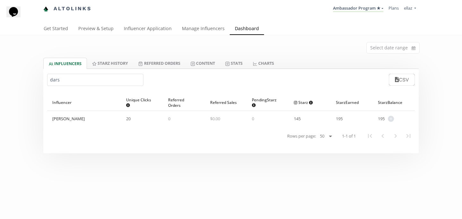
click at [100, 82] on input "dars" at bounding box center [95, 80] width 96 height 12
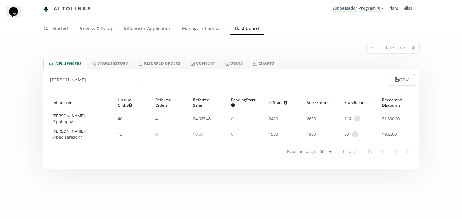
click at [92, 79] on input "paola a" at bounding box center [95, 80] width 96 height 12
type input "fernanda t"
click at [358, 133] on span "+" at bounding box center [357, 136] width 6 height 6
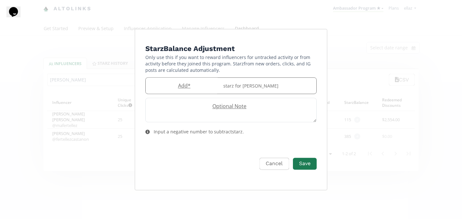
click at [180, 82] on label "Add *" at bounding box center [183, 85] width 74 height 7
type input "50"
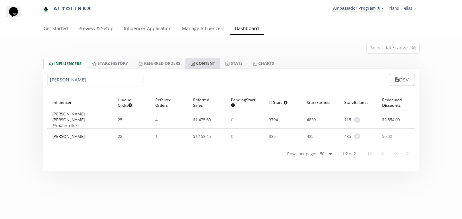
click at [202, 63] on link "Content" at bounding box center [202, 63] width 35 height 11
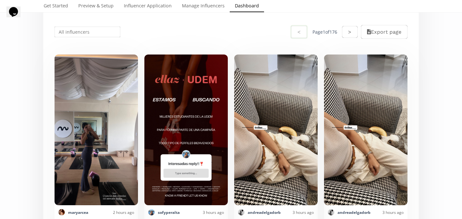
scroll to position [127, 0]
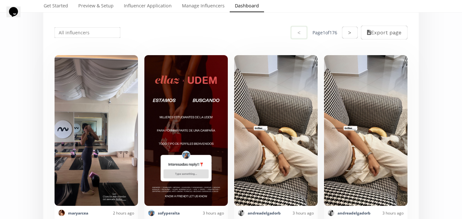
click at [95, 34] on input "text" at bounding box center [88, 32] width 68 height 13
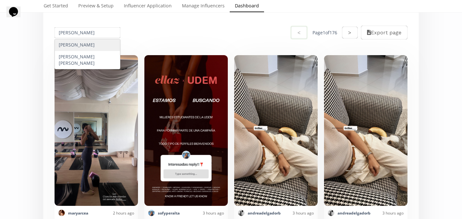
click at [94, 45] on div "[PERSON_NAME]" at bounding box center [87, 45] width 65 height 12
type input "[PERSON_NAME]"
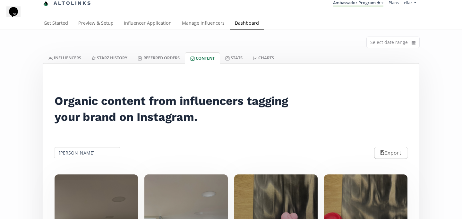
scroll to position [0, 0]
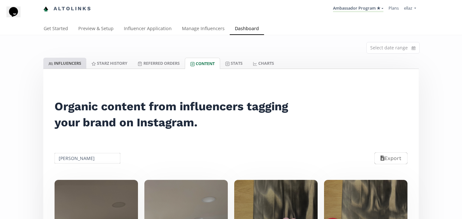
click at [69, 66] on link "INFLUENCERS" at bounding box center [64, 63] width 43 height 11
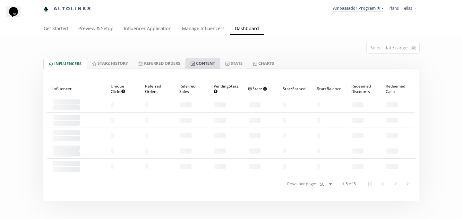
click at [207, 61] on link "Content" at bounding box center [202, 63] width 35 height 11
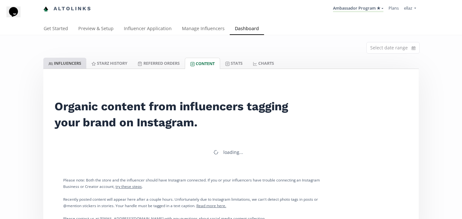
click at [63, 65] on link "INFLUENCERS" at bounding box center [64, 63] width 43 height 11
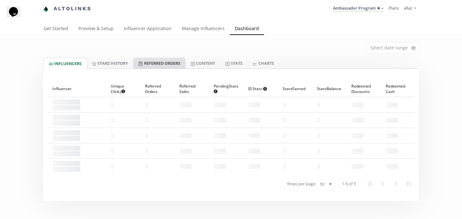
click at [175, 62] on link "Referred Orders" at bounding box center [159, 63] width 52 height 11
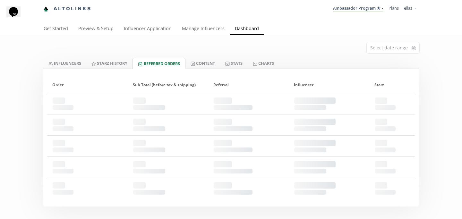
click at [109, 71] on div at bounding box center [230, 71] width 375 height 4
click at [104, 65] on link "Starz HISTORY" at bounding box center [109, 63] width 46 height 11
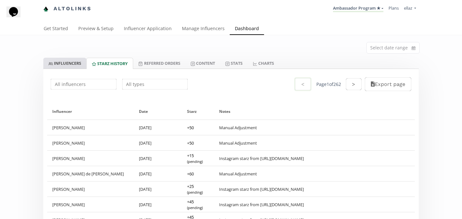
click at [63, 61] on link "INFLUENCERS" at bounding box center [64, 63] width 43 height 11
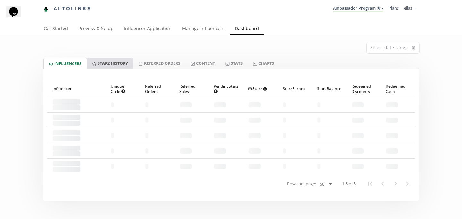
click at [105, 60] on link "Starz HISTORY" at bounding box center [110, 63] width 46 height 11
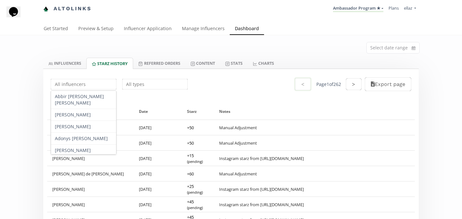
click at [94, 89] on input "text" at bounding box center [84, 84] width 68 height 13
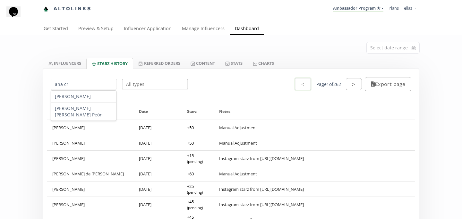
type input "ana cr"
click at [83, 58] on div "Select date range" at bounding box center [230, 46] width 385 height 22
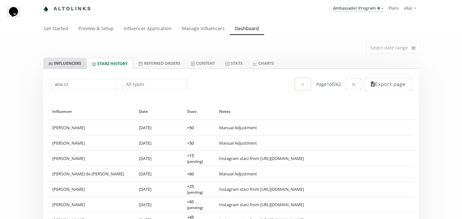
click at [78, 58] on link "INFLUENCERS" at bounding box center [64, 63] width 43 height 11
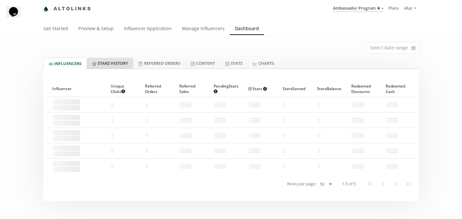
click at [115, 60] on link "Starz HISTORY" at bounding box center [110, 63] width 46 height 11
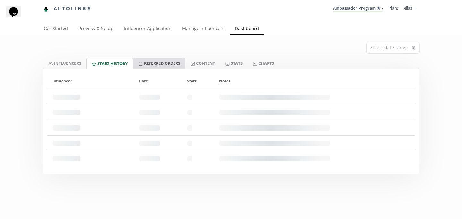
click at [143, 64] on icon at bounding box center [140, 64] width 4 height 4
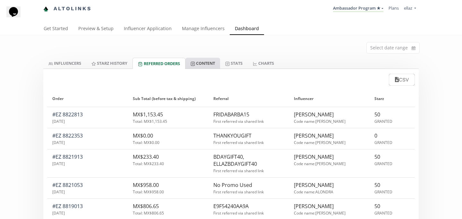
click at [199, 65] on link "Content" at bounding box center [202, 63] width 35 height 11
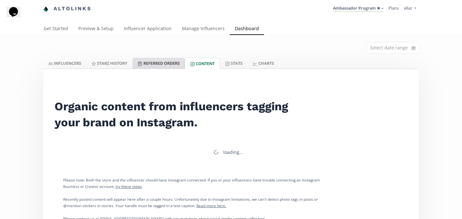
click at [151, 64] on link "Referred Orders" at bounding box center [158, 63] width 52 height 11
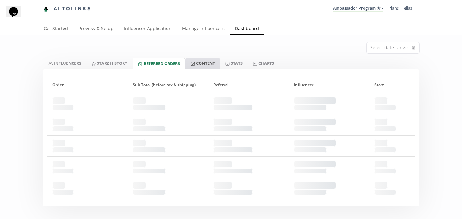
click at [201, 61] on link "Content" at bounding box center [202, 63] width 35 height 11
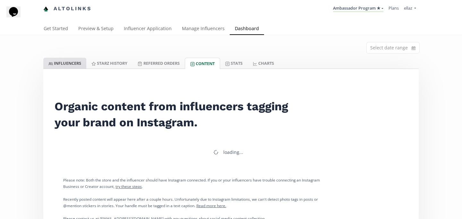
click at [65, 59] on link "INFLUENCERS" at bounding box center [64, 63] width 43 height 11
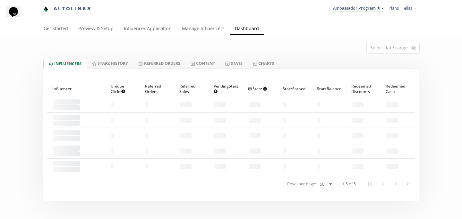
click at [200, 36] on div "Select date range" at bounding box center [230, 46] width 385 height 22
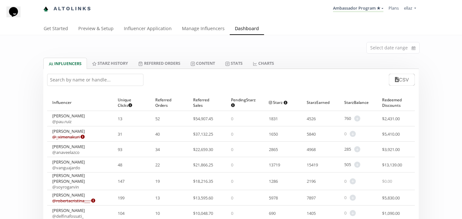
click at [84, 76] on input "text" at bounding box center [95, 80] width 96 height 12
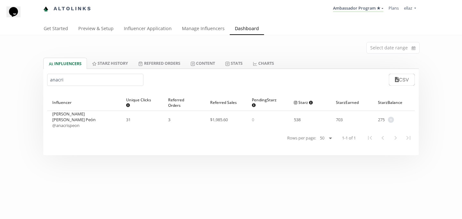
click at [76, 124] on link "@ anacrispeon" at bounding box center [65, 125] width 27 height 6
click at [90, 80] on input "anacri" at bounding box center [95, 80] width 96 height 12
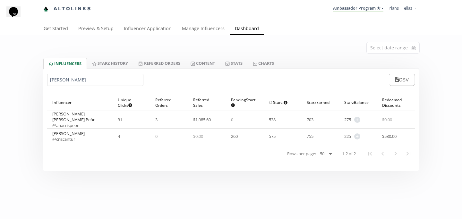
type input "ana cri"
click at [69, 142] on div "Ana Cris Cantú @ criscantur" at bounding box center [79, 136] width 65 height 15
click at [69, 138] on link "@ criscantur" at bounding box center [63, 139] width 23 height 6
click at [194, 62] on icon at bounding box center [192, 64] width 4 height 4
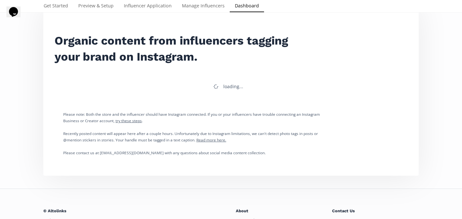
scroll to position [66, 0]
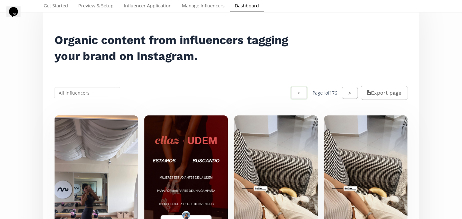
click at [83, 97] on input "text" at bounding box center [88, 93] width 68 height 13
click at [84, 106] on div "[PERSON_NAME]" at bounding box center [87, 105] width 65 height 12
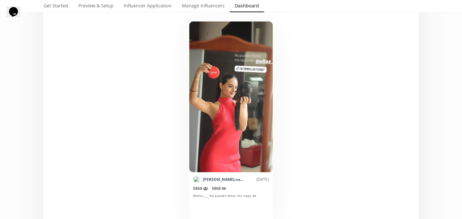
scroll to position [159, 0]
click at [213, 180] on link "michelle.nacif" at bounding box center [224, 178] width 42 height 5
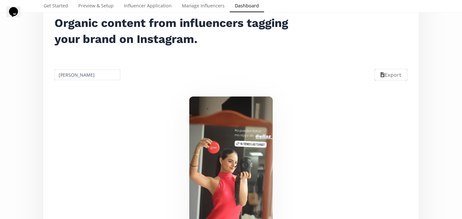
scroll to position [13, 0]
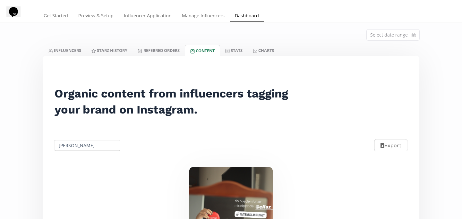
click at [76, 145] on input "[PERSON_NAME]" at bounding box center [88, 145] width 68 height 13
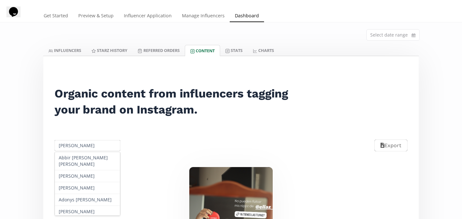
click at [76, 145] on input "[PERSON_NAME]" at bounding box center [88, 145] width 68 height 13
paste input "[PERSON_NAME]"
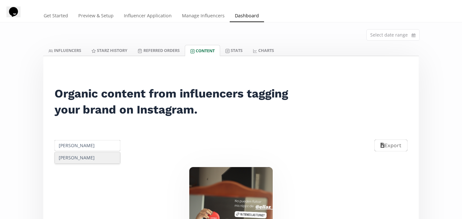
click at [82, 156] on div "[PERSON_NAME]" at bounding box center [87, 158] width 65 height 12
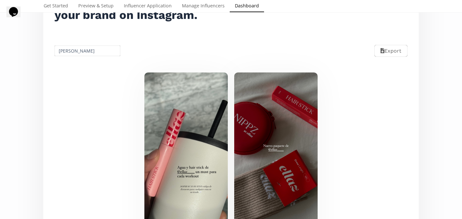
scroll to position [104, 0]
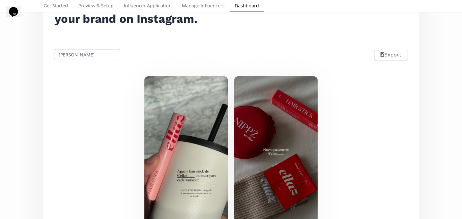
click at [80, 54] on input "[PERSON_NAME]" at bounding box center [88, 54] width 68 height 13
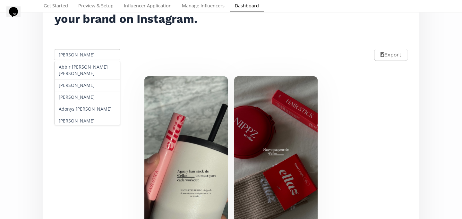
click at [80, 54] on input "[PERSON_NAME]" at bounding box center [88, 54] width 68 height 13
paste input "[PERSON_NAME]"
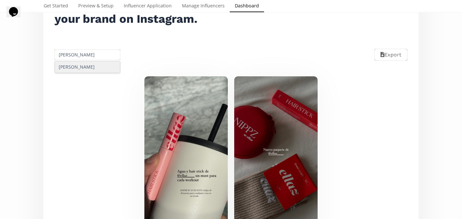
click at [77, 63] on div "[PERSON_NAME]" at bounding box center [87, 67] width 65 height 12
type input "[PERSON_NAME]"
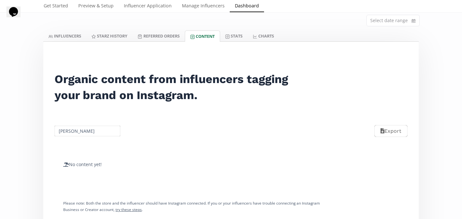
scroll to position [0, 0]
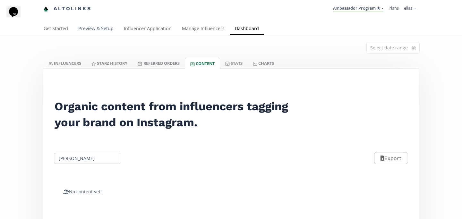
click at [104, 32] on link "Preview & Setup" at bounding box center [96, 29] width 46 height 13
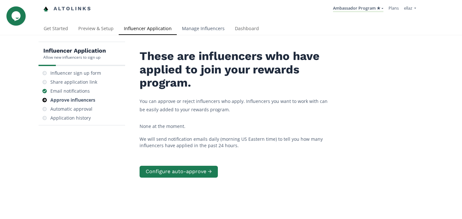
click at [198, 34] on link "Manage Influencers" at bounding box center [203, 29] width 53 height 13
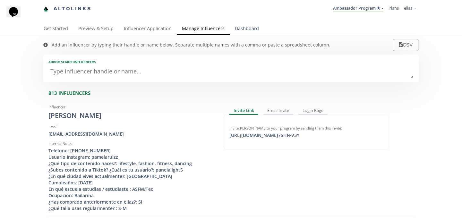
click at [246, 25] on link "Dashboard" at bounding box center [247, 29] width 34 height 13
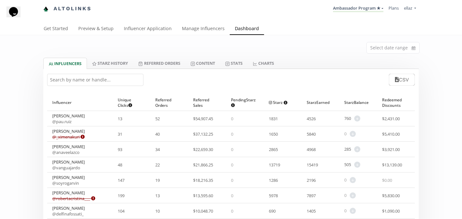
click at [111, 80] on input "text" at bounding box center [95, 80] width 96 height 12
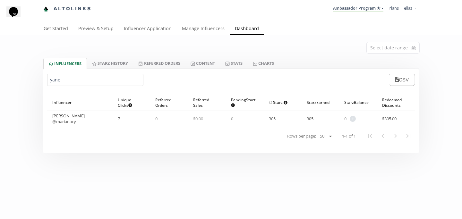
type input "yane"
click at [70, 122] on link "@ marianacy" at bounding box center [64, 122] width 24 height 6
click at [208, 58] on link "Content" at bounding box center [202, 63] width 35 height 11
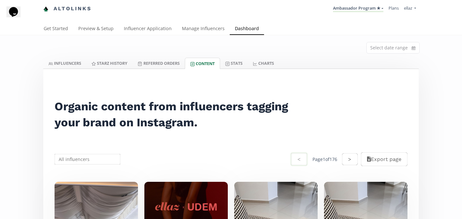
click at [85, 155] on input "text" at bounding box center [88, 159] width 68 height 13
click at [104, 173] on div "[PERSON_NAME]" at bounding box center [87, 172] width 65 height 12
type input "[PERSON_NAME]"
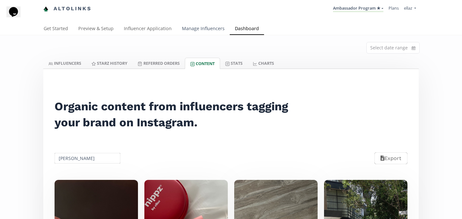
click at [202, 35] on link "Manage Influencers" at bounding box center [203, 29] width 53 height 13
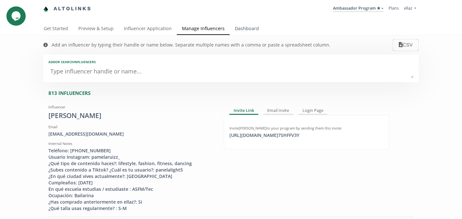
click at [252, 28] on link "Dashboard" at bounding box center [247, 29] width 34 height 13
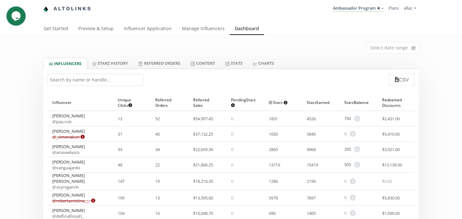
click at [104, 80] on input "text" at bounding box center [95, 80] width 96 height 12
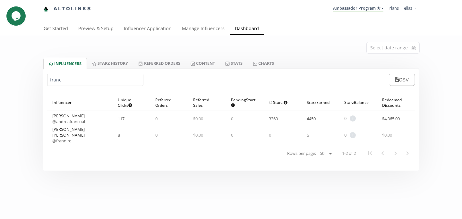
click at [59, 79] on input "franc" at bounding box center [95, 80] width 96 height 12
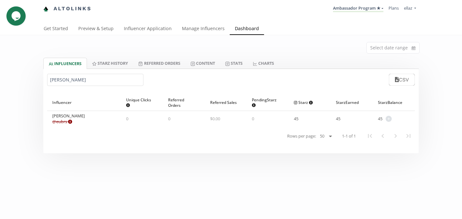
click at [61, 120] on link "@ eubrs Expired or disconnected. Please ask influencer to reconnect." at bounding box center [62, 122] width 20 height 6
click at [67, 80] on input "eugenia b" at bounding box center [95, 80] width 96 height 12
paste input "Isabella Morfin"
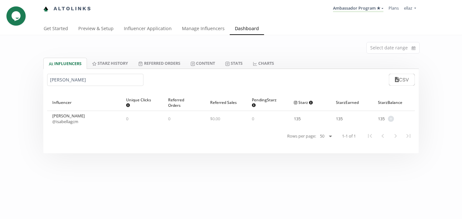
click at [73, 118] on div "Isabella Morfin @ isabellagcm" at bounding box center [68, 119] width 32 height 12
click at [72, 122] on link "@ isabellagcm" at bounding box center [65, 122] width 26 height 6
click at [57, 79] on input "Isabella Morfin" at bounding box center [95, 80] width 96 height 12
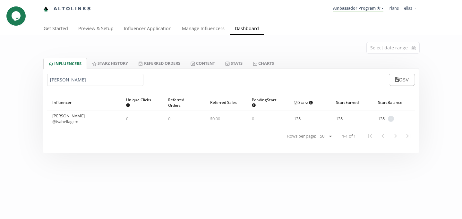
paste input "Miroslava Martínez"
click at [73, 122] on link "@ miroslavaamm" at bounding box center [68, 122] width 32 height 6
click at [61, 78] on input "Miroslava Martínez" at bounding box center [95, 80] width 96 height 12
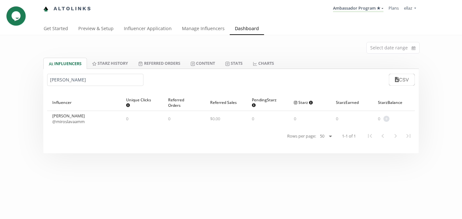
paste input "Sofia Tuachi"
click at [68, 123] on link "@ softuachi" at bounding box center [62, 122] width 21 height 6
click at [61, 80] on input "Sofia Tuachi" at bounding box center [95, 80] width 96 height 12
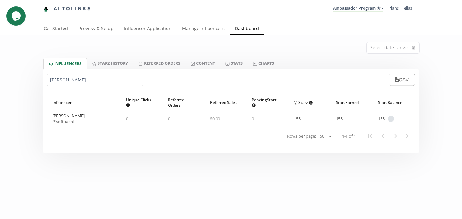
paste input "Yazmin Landa"
click at [70, 122] on link "@ yazminlandae" at bounding box center [67, 122] width 30 height 6
click at [62, 77] on input "Yazmin Landa" at bounding box center [95, 80] width 96 height 12
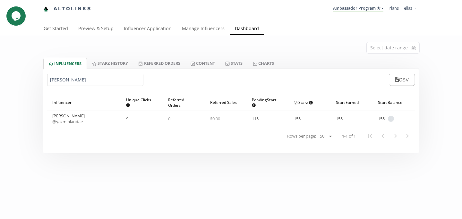
paste input "Melissa Escamill"
click at [72, 122] on link "@ melissaescamilla" at bounding box center [69, 122] width 35 height 6
click at [66, 82] on input "Melissa Escamilla" at bounding box center [95, 80] width 96 height 12
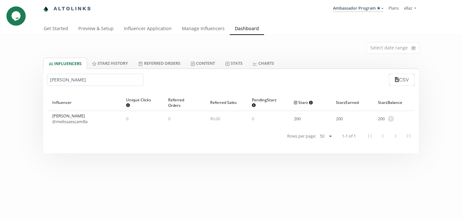
paste input "Regina Navarro"
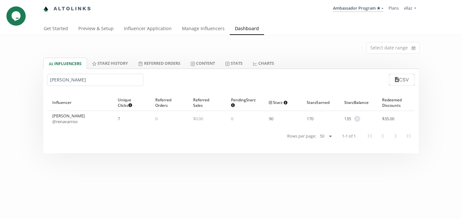
click at [70, 121] on link "@ renavarroo" at bounding box center [64, 122] width 25 height 6
click at [64, 79] on input "Regina Navarro" at bounding box center [95, 80] width 96 height 12
paste input "Natalia De Landa"
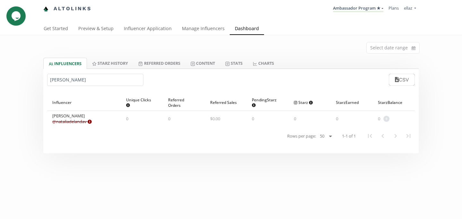
click at [74, 119] on div "Natalia De Landa @ nataliadelandav Expired or disconnected. Please ask influenc…" at bounding box center [71, 119] width 39 height 12
click at [77, 121] on link "@ nataliadelandav Expired or disconnected. Please ask influencer to reconnect." at bounding box center [71, 122] width 39 height 6
click at [79, 83] on input "Natalia De Landa" at bounding box center [95, 80] width 96 height 12
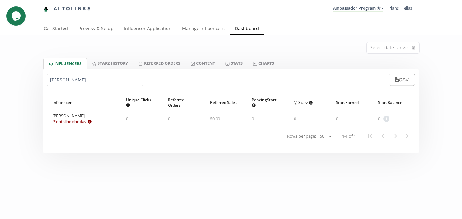
paste input "Suhaila Chamlati"
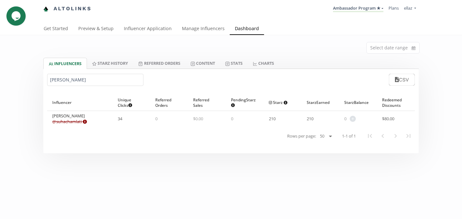
click at [69, 118] on div "Suhaila Chamlati @ suhachamlati Expired or disconnected. Please ask influencer …" at bounding box center [69, 119] width 35 height 12
click at [71, 119] on link "@ suhachamlati Expired or disconnected. Please ask influencer to reconnect." at bounding box center [69, 122] width 35 height 6
click at [59, 81] on input "Suhaila Chamlati" at bounding box center [95, 80] width 96 height 12
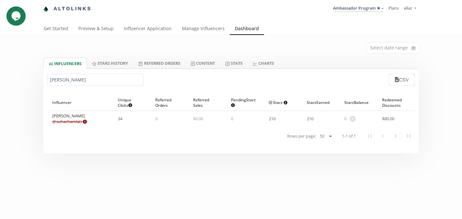
paste input "ofia cruz"
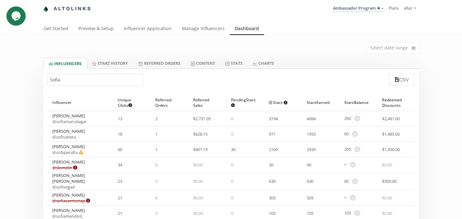
type input "Sofia"
click at [214, 61] on link "Content" at bounding box center [202, 63] width 35 height 11
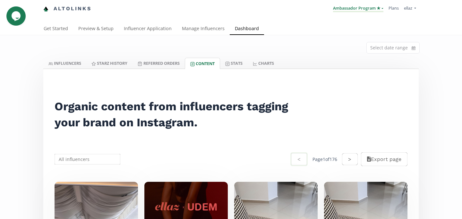
click at [349, 10] on link "Ambassador Program ★" at bounding box center [358, 8] width 50 height 7
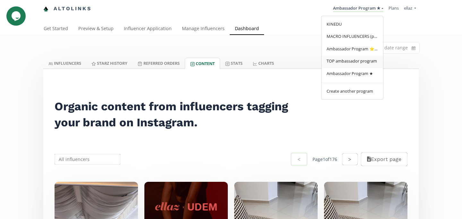
click at [355, 58] on link "TOP ambassador program" at bounding box center [352, 61] width 62 height 13
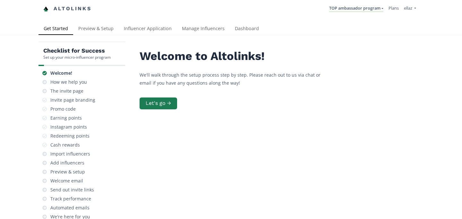
click at [246, 33] on link "Dashboard" at bounding box center [247, 29] width 34 height 13
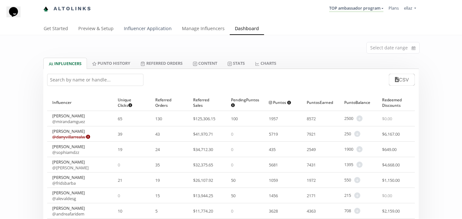
click at [148, 27] on link "Influencer Application" at bounding box center [148, 29] width 58 height 13
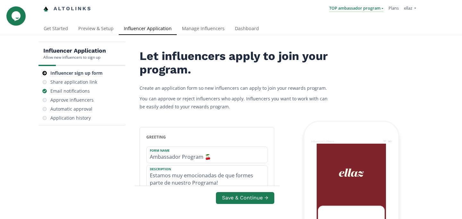
click at [347, 9] on link "TOP ambassador program" at bounding box center [356, 8] width 54 height 7
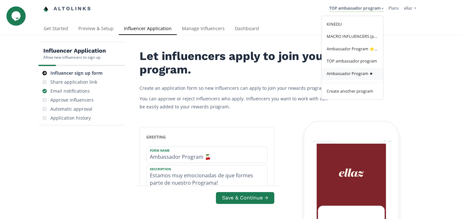
click at [347, 74] on span "Ambassador Program ★" at bounding box center [349, 74] width 46 height 6
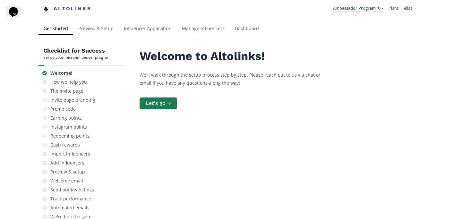
click at [124, 35] on div "Checklist for Success Set up your micro-influencer program Welcome! How we help…" at bounding box center [231, 157] width 462 height 245
click at [135, 30] on link "Influencer Application" at bounding box center [148, 29] width 58 height 13
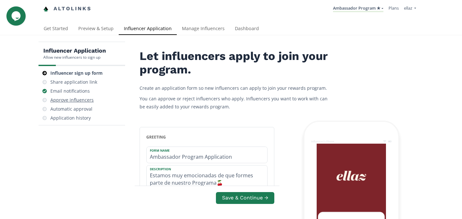
click at [88, 101] on div "Approve influencers" at bounding box center [71, 100] width 43 height 6
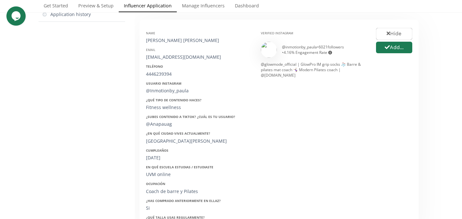
scroll to position [104, 0]
click at [294, 47] on div "@ inmotionby_paula • 6021 followers • 4.16 % Engagement Rate Engagement rate = …" at bounding box center [324, 49] width 84 height 11
click at [311, 47] on div "@ inmotionby_paula • 6021 followers • 4.16 % Engagement Rate Engagement rate = …" at bounding box center [324, 49] width 84 height 11
click at [392, 51] on button "Add..." at bounding box center [394, 47] width 38 height 14
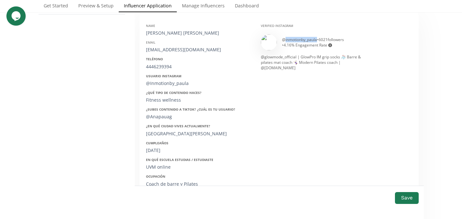
scroll to position [112, 0]
click at [353, 79] on div "Verified Instagram @ inmotionby_paula • 6021 followers • 4.16 % Engagement Rate…" at bounding box center [313, 119] width 115 height 203
click at [268, 39] on img at bounding box center [269, 41] width 16 height 16
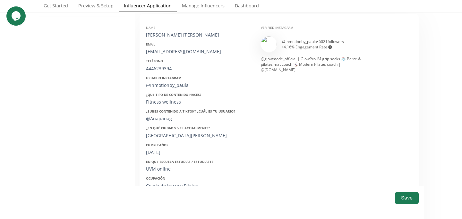
click at [301, 39] on div "@ inmotionby_paula • 6021 followers • 4.16 % Engagement Rate Engagement rate = …" at bounding box center [324, 44] width 84 height 11
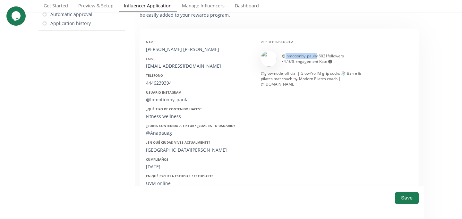
scroll to position [37, 0]
